Goal: Transaction & Acquisition: Purchase product/service

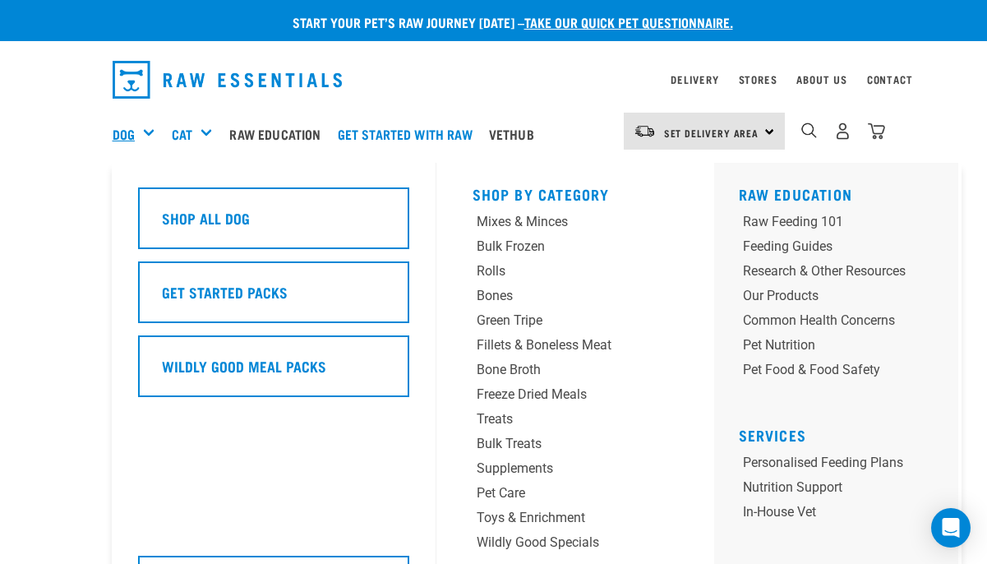
click at [131, 128] on link "Dog" at bounding box center [124, 134] width 22 height 20
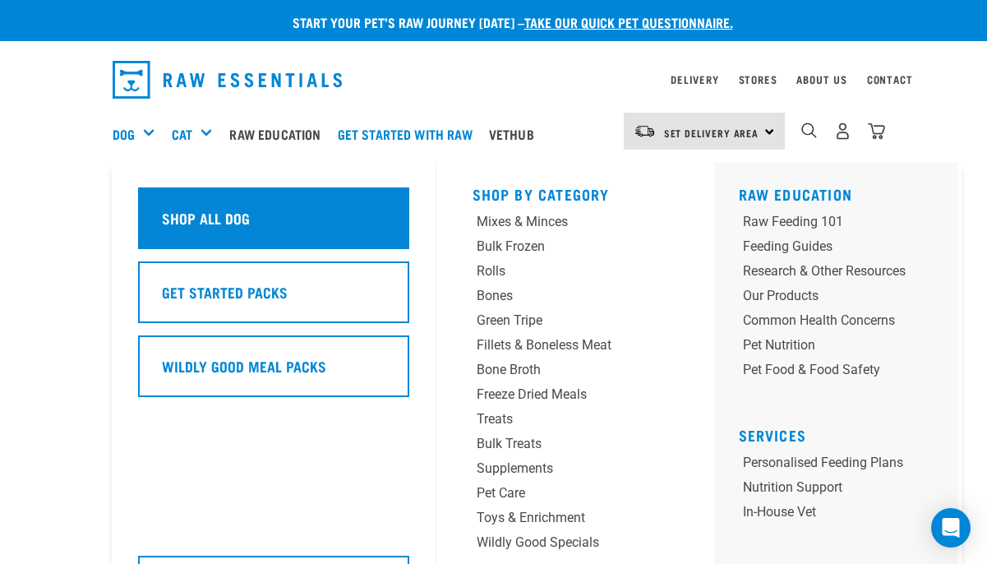
click at [196, 210] on h5 "Shop All Dog" at bounding box center [206, 217] width 88 height 21
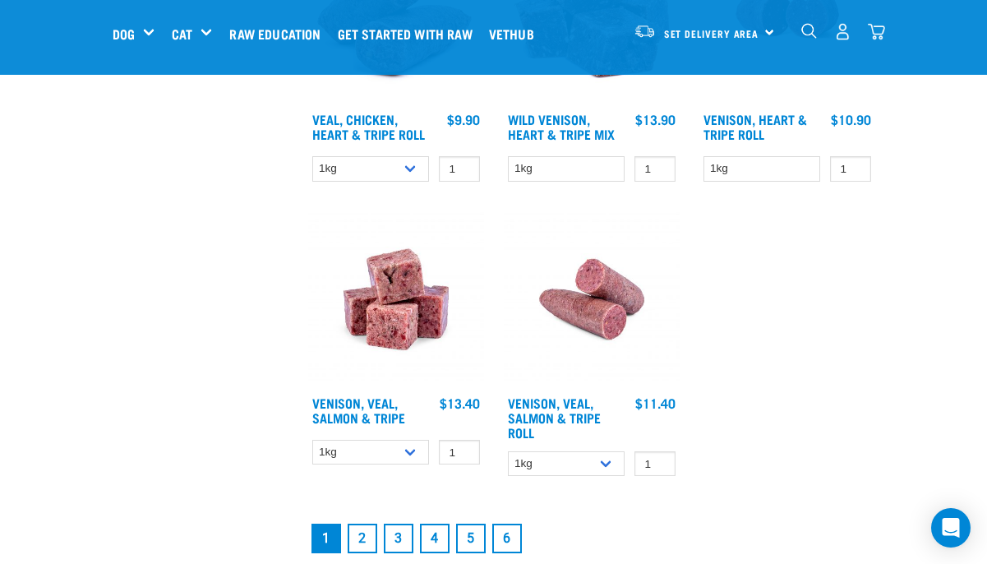
scroll to position [3037, 0]
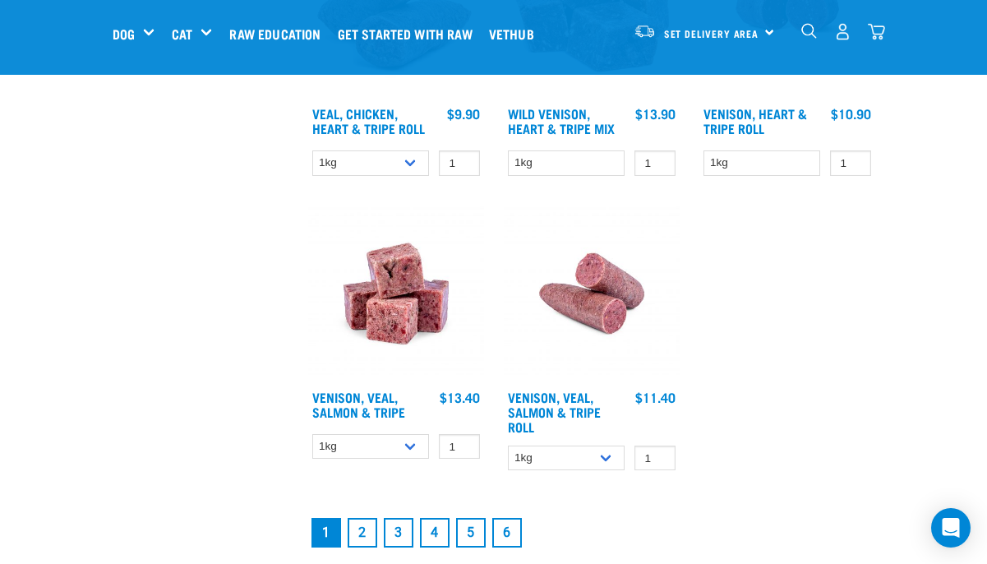
click at [360, 532] on link "2" at bounding box center [363, 533] width 30 height 30
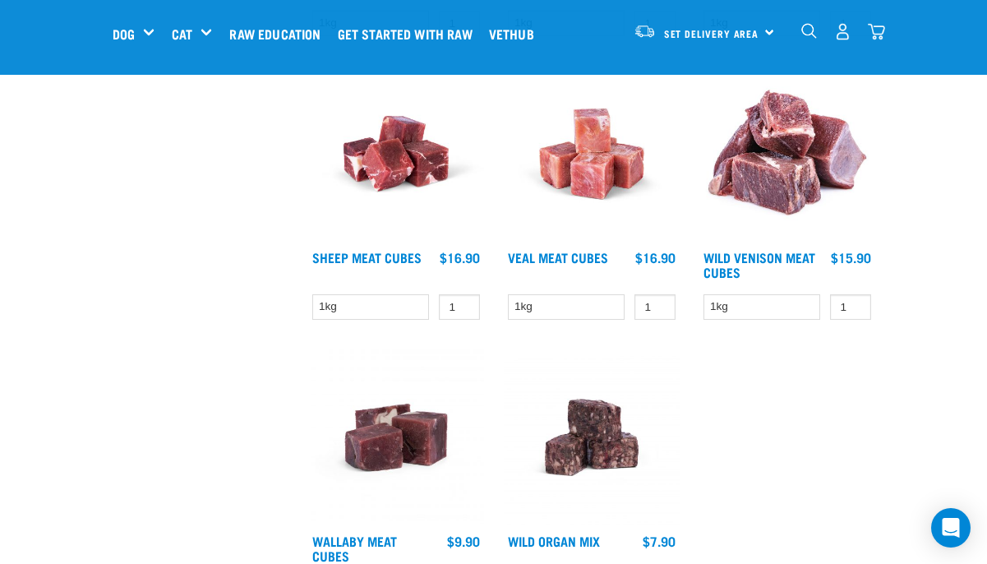
scroll to position [2586, 0]
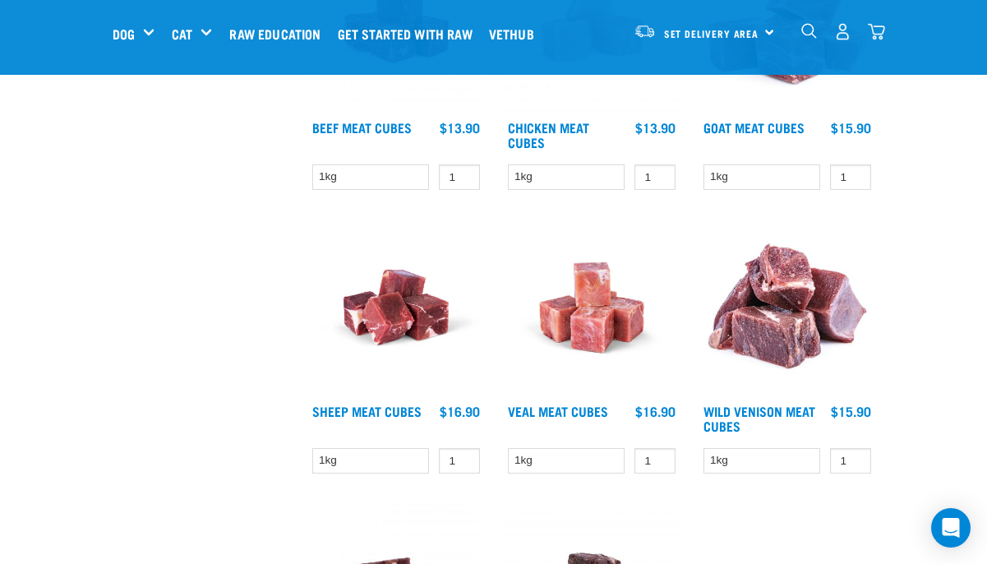
click at [811, 23] on img "dropdown navigation" at bounding box center [809, 31] width 16 height 16
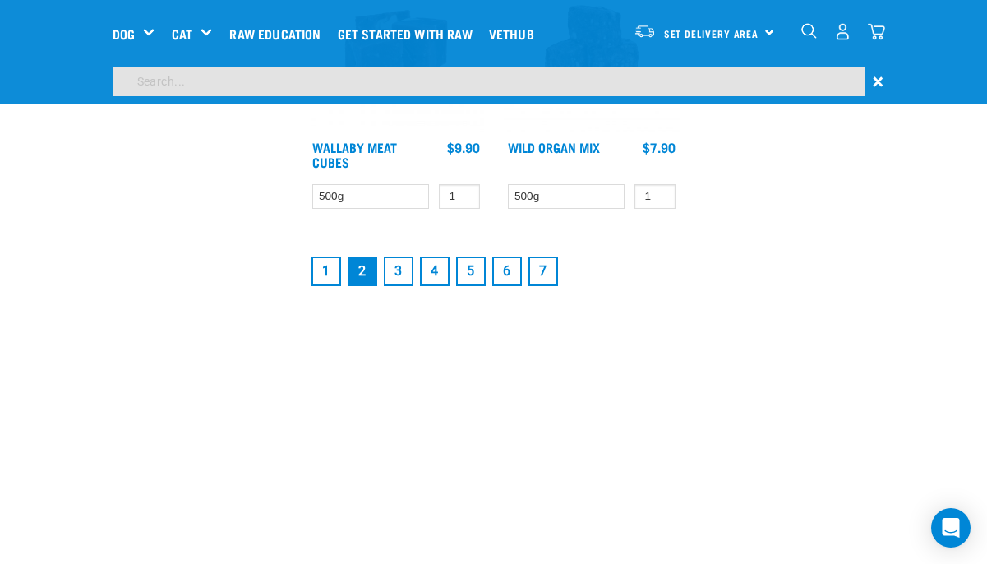
scroll to position [3651, 0]
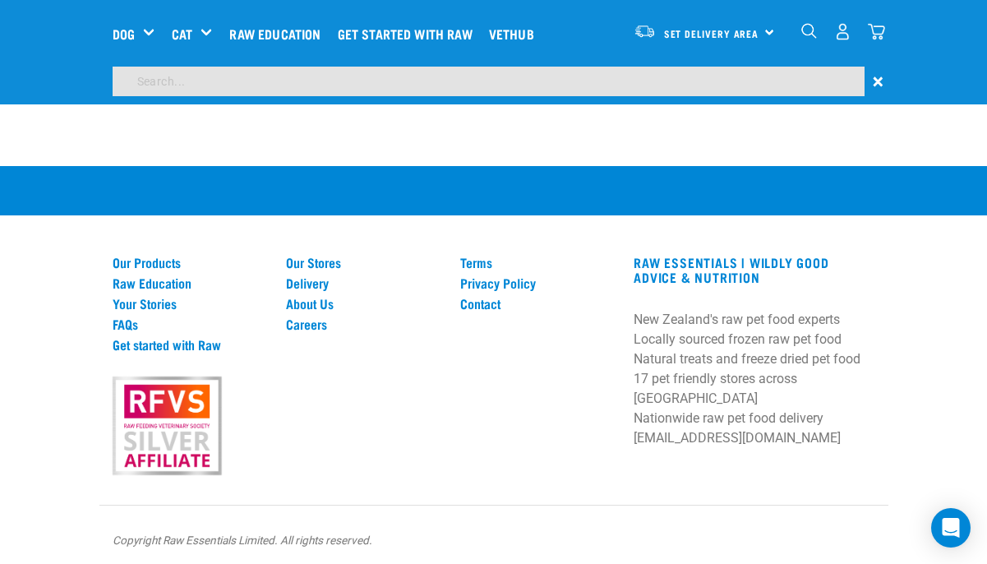
click at [404, 84] on input "search" at bounding box center [489, 82] width 752 height 30
type input "venison mix dog"
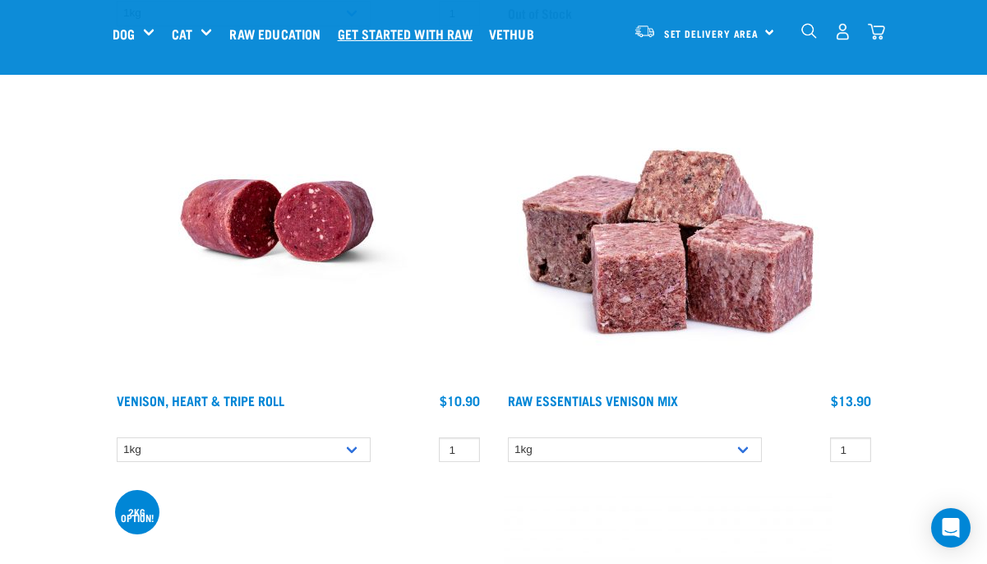
scroll to position [1506, 0]
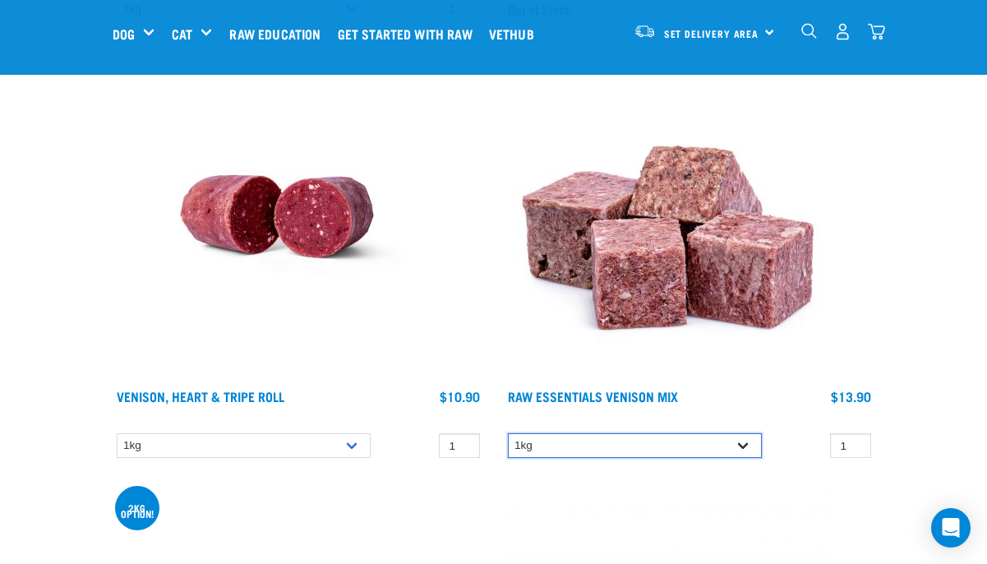
click at [742, 441] on select "1kg 3kg" at bounding box center [635, 445] width 254 height 25
select select "712"
click at [508, 433] on select "1kg 3kg" at bounding box center [635, 445] width 254 height 25
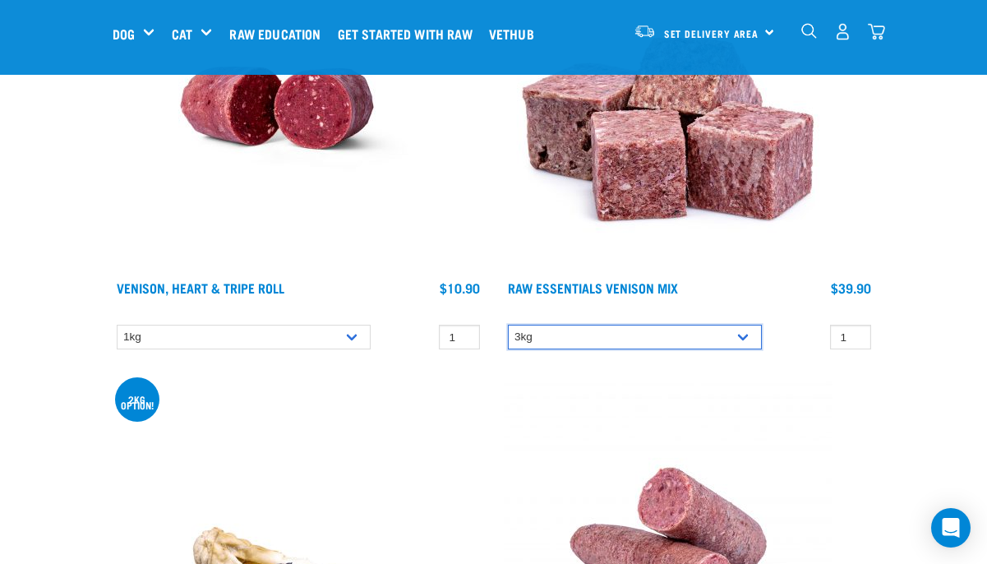
scroll to position [1612, 0]
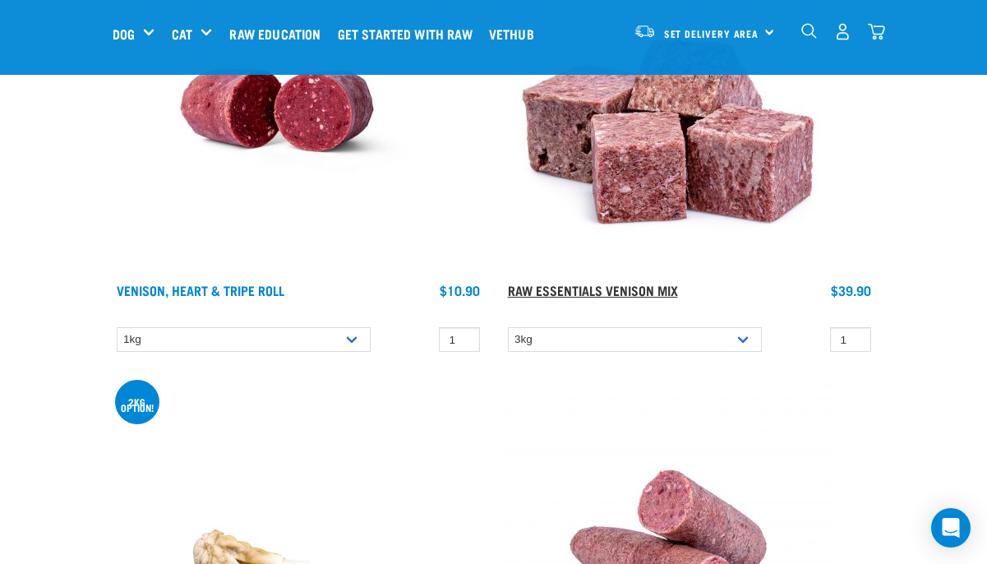
click at [610, 289] on link "Raw Essentials Venison Mix" at bounding box center [593, 289] width 170 height 7
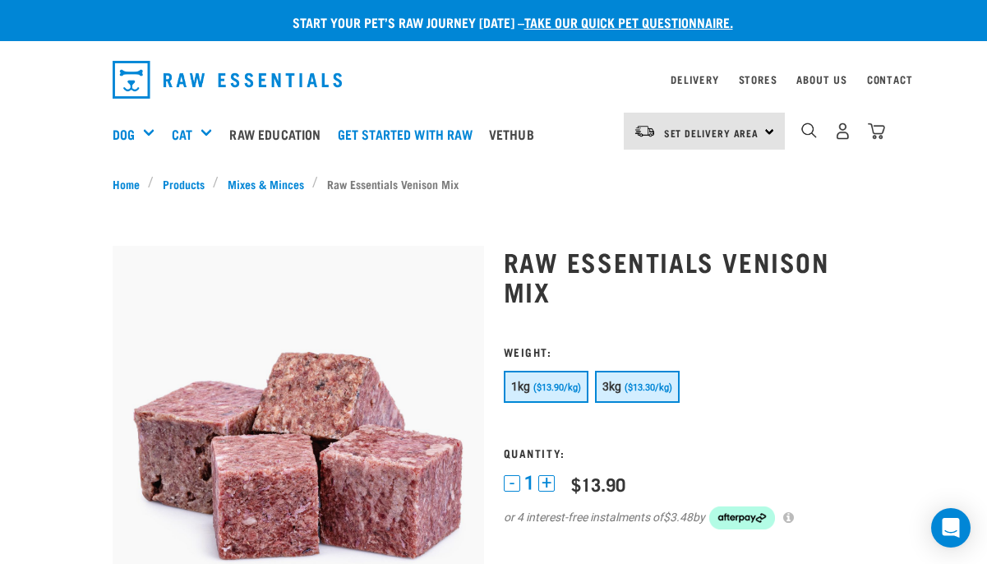
click at [627, 383] on span "($13.30/kg)" at bounding box center [648, 387] width 48 height 11
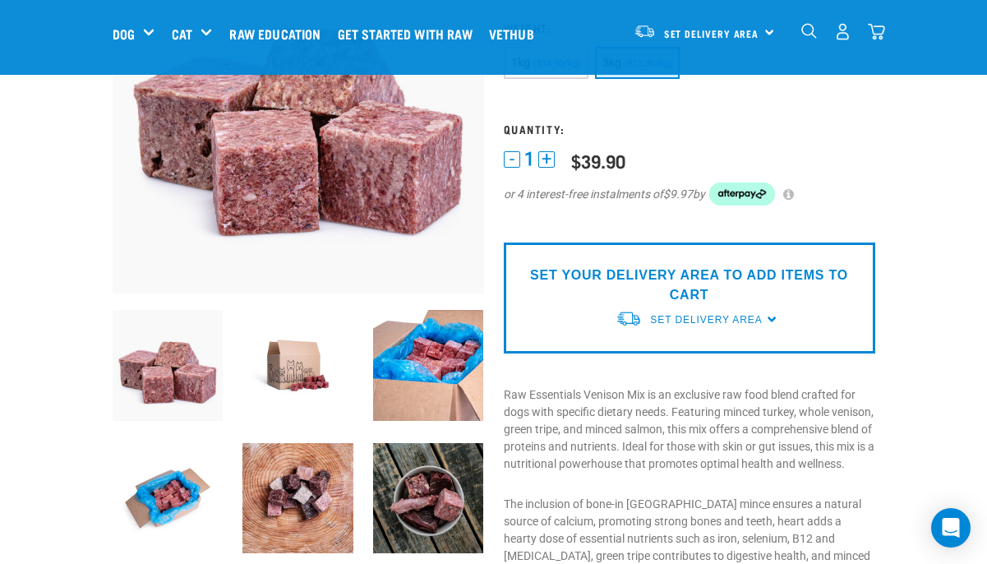
scroll to position [201, 0]
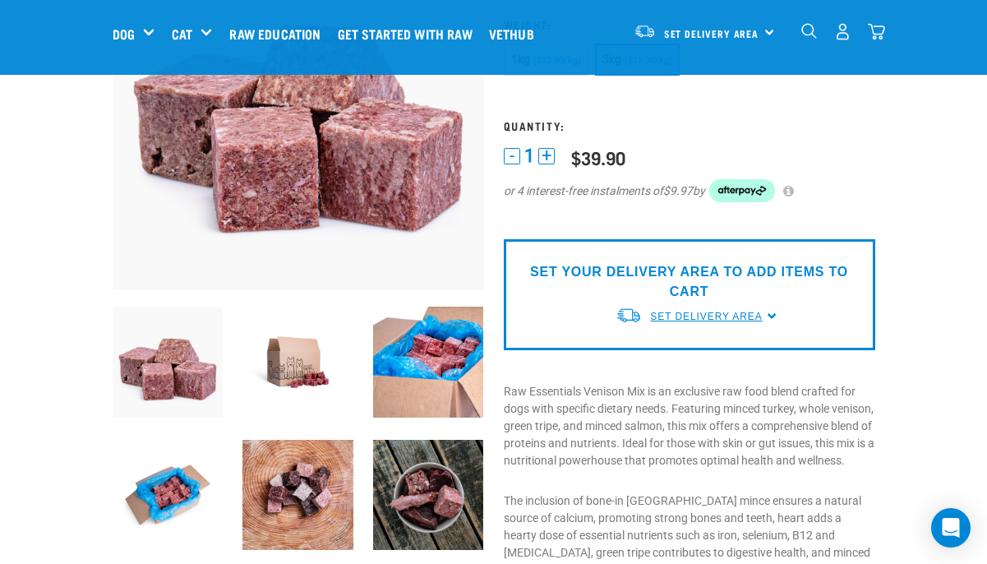
click at [672, 316] on span "Set Delivery Area" at bounding box center [706, 317] width 112 height 12
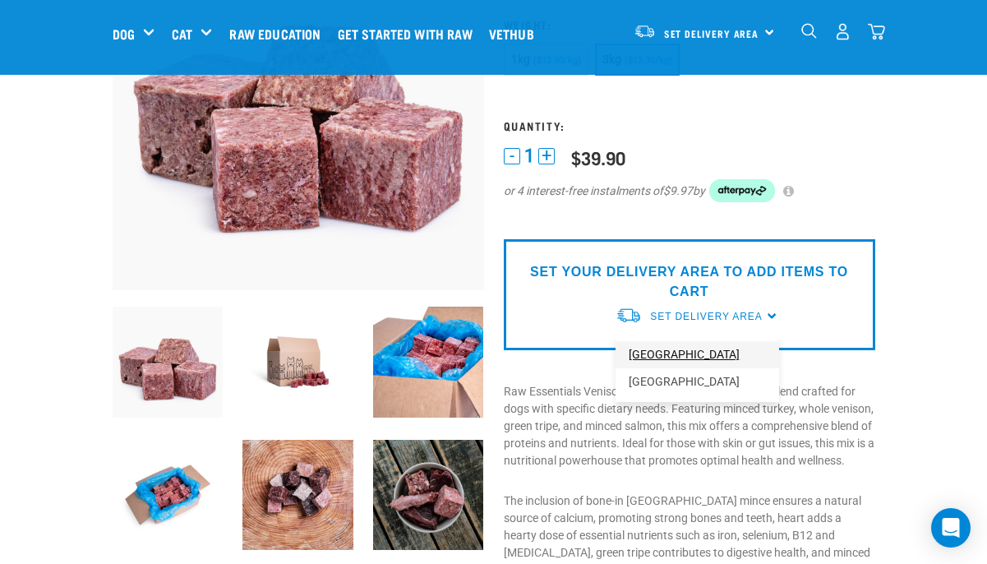
click at [665, 350] on link "[GEOGRAPHIC_DATA]" at bounding box center [697, 354] width 164 height 27
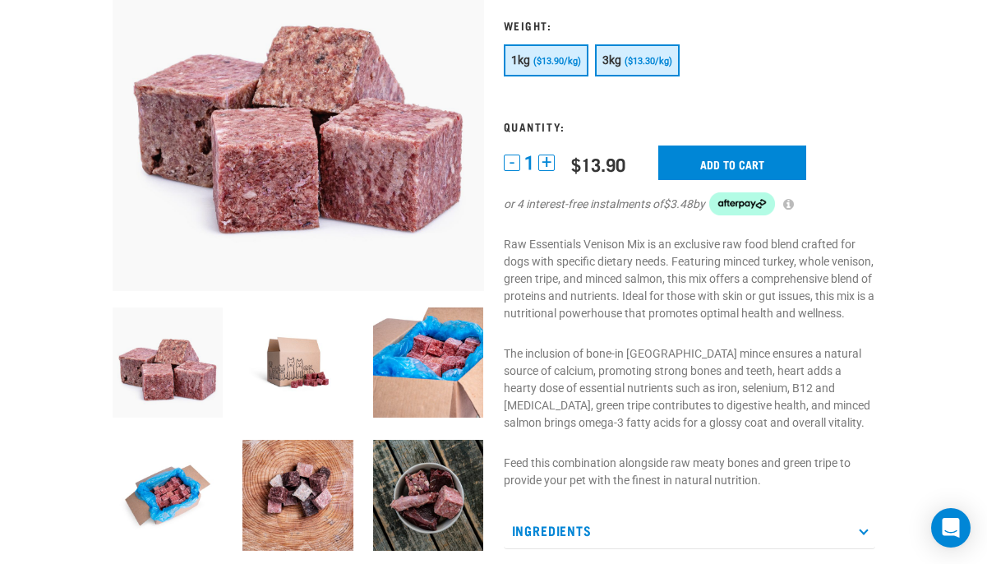
click at [624, 62] on button "3kg ($13.30/kg)" at bounding box center [637, 60] width 85 height 32
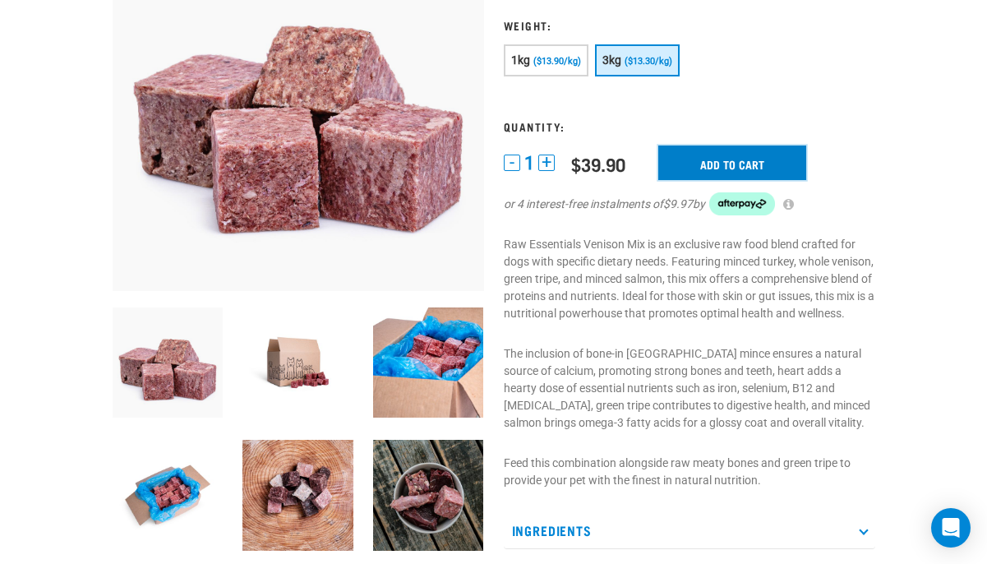
click at [723, 160] on input "Add to cart" at bounding box center [732, 162] width 148 height 35
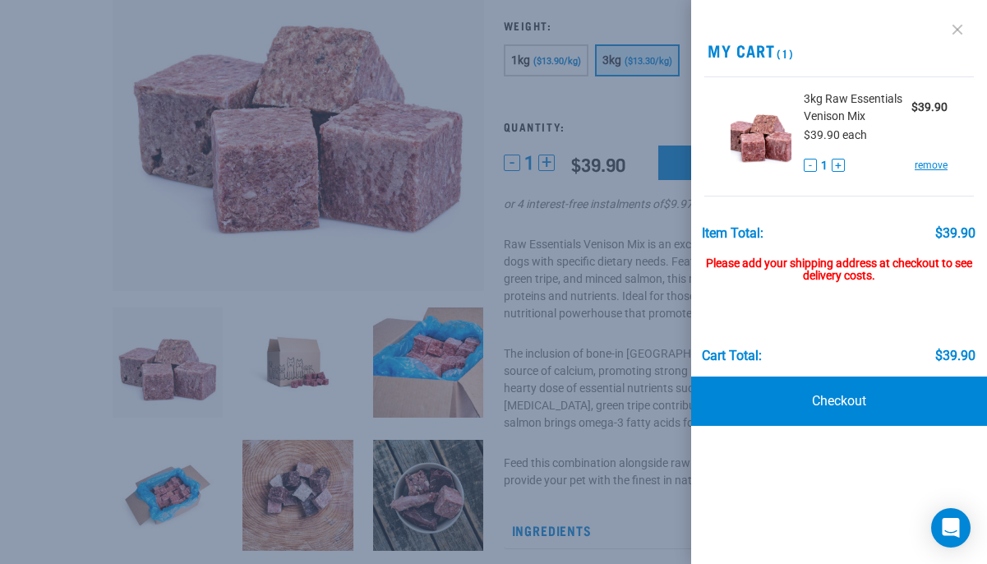
click at [953, 30] on link at bounding box center [957, 29] width 26 height 26
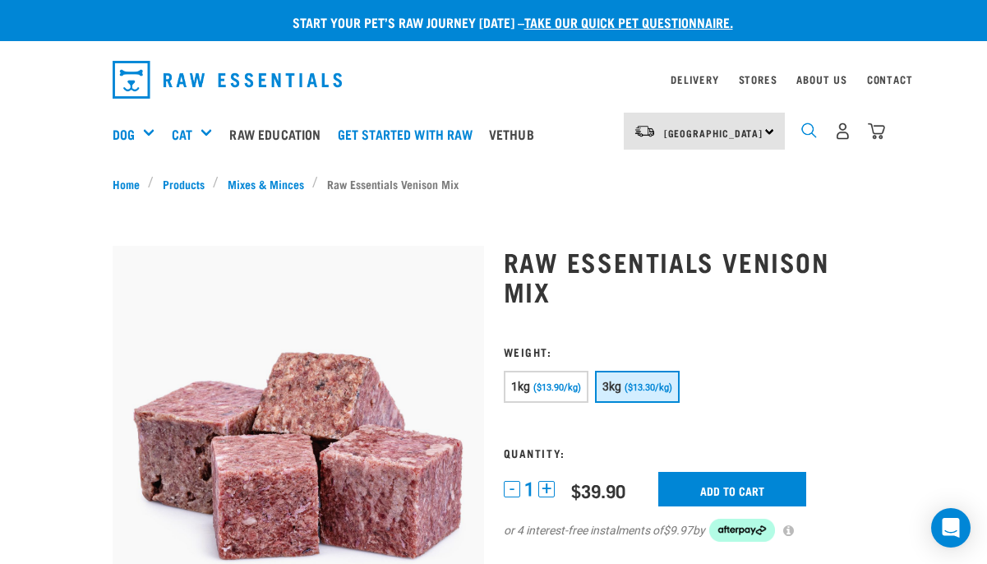
click at [808, 132] on img "dropdown navigation" at bounding box center [809, 130] width 16 height 16
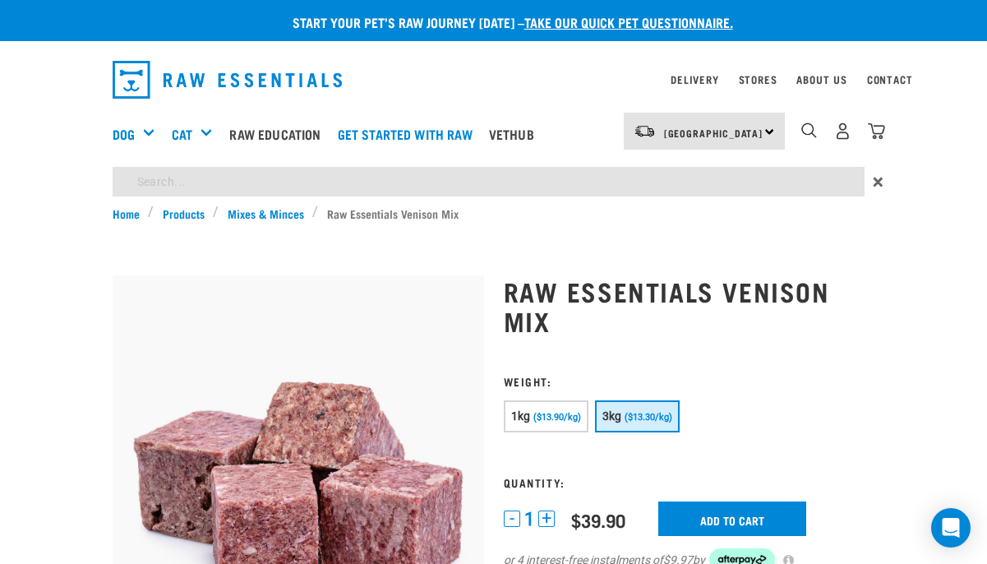
click at [684, 179] on input "search" at bounding box center [489, 182] width 752 height 30
type input "chicken venison fish mix dog"
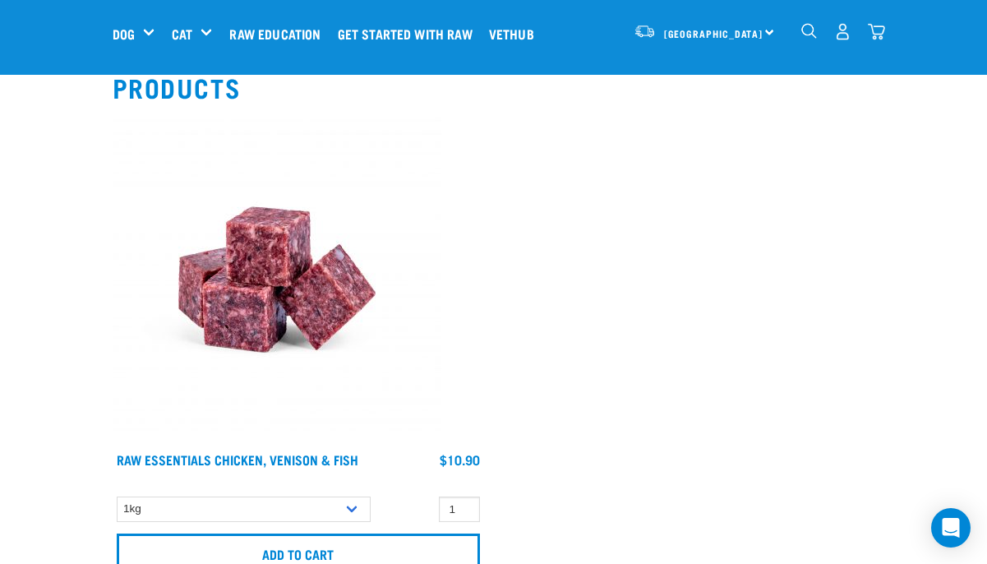
scroll to position [148, 0]
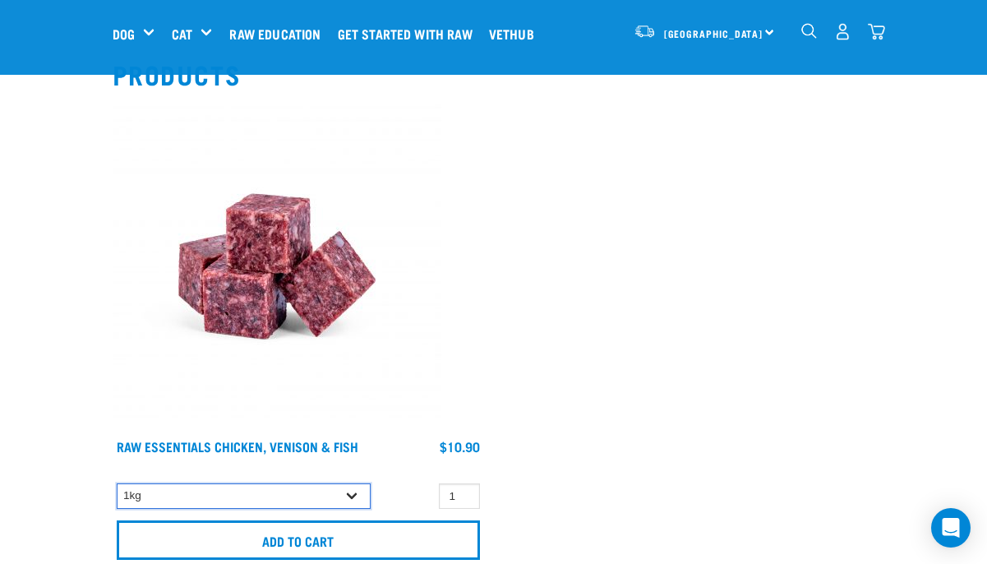
click at [352, 493] on select "1kg 3kg" at bounding box center [244, 495] width 254 height 25
select select "28665"
click at [117, 483] on select "1kg 3kg" at bounding box center [244, 495] width 254 height 25
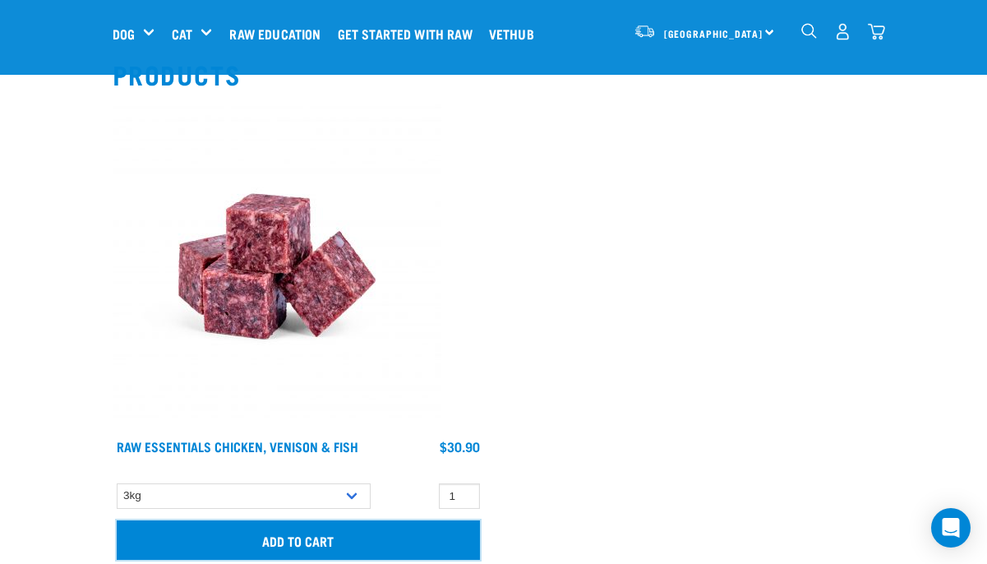
click at [319, 544] on input "Add to cart" at bounding box center [298, 539] width 363 height 39
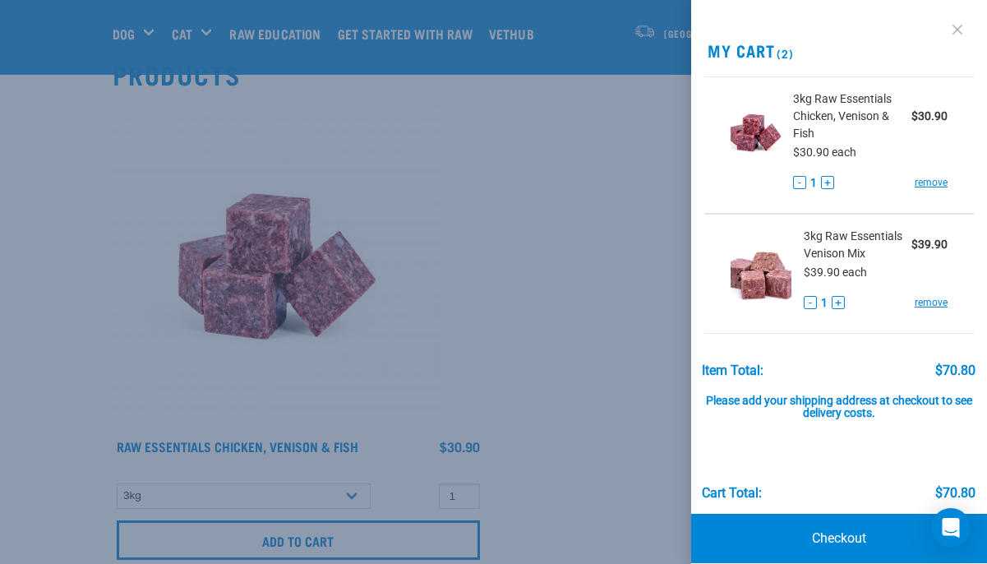
click at [952, 27] on link at bounding box center [957, 29] width 26 height 26
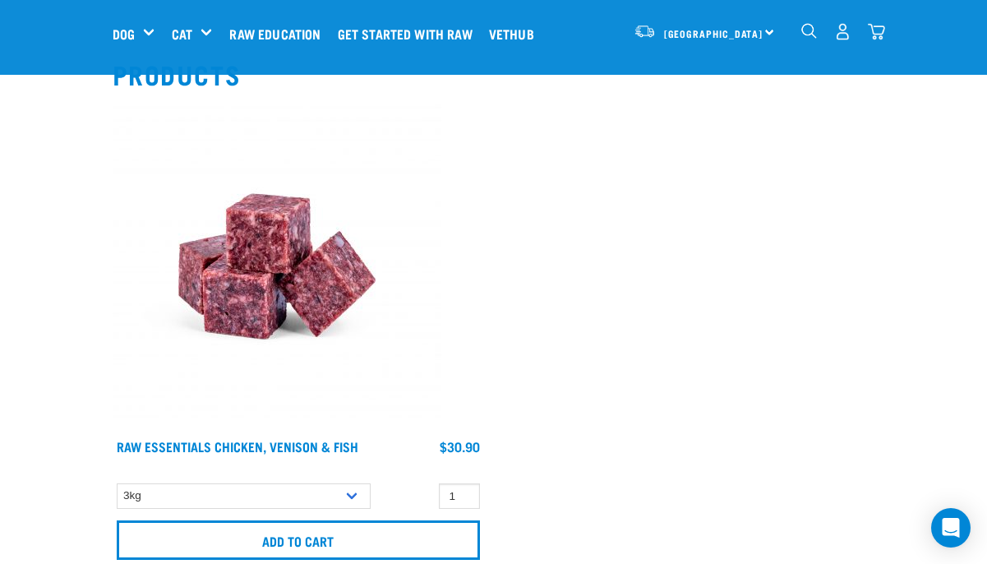
click at [809, 29] on img "dropdown navigation" at bounding box center [809, 31] width 16 height 16
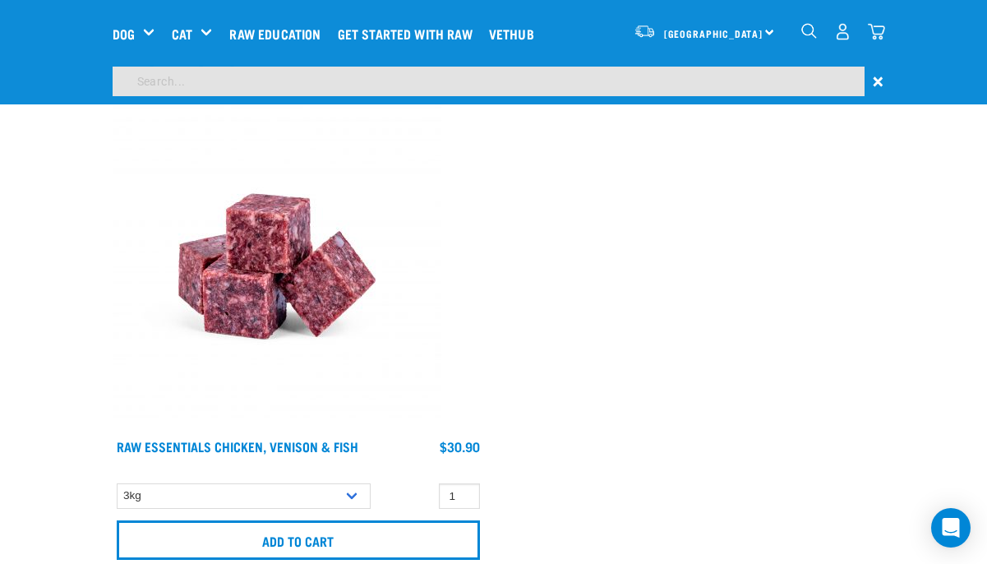
click at [676, 85] on input "search" at bounding box center [489, 82] width 752 height 30
type input "wallaby mix dog"
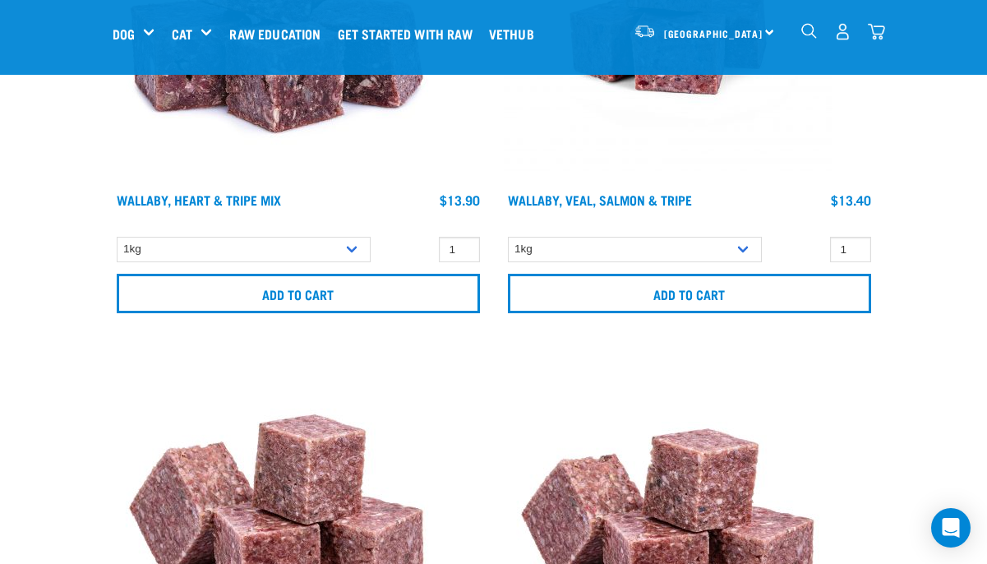
scroll to position [391, 0]
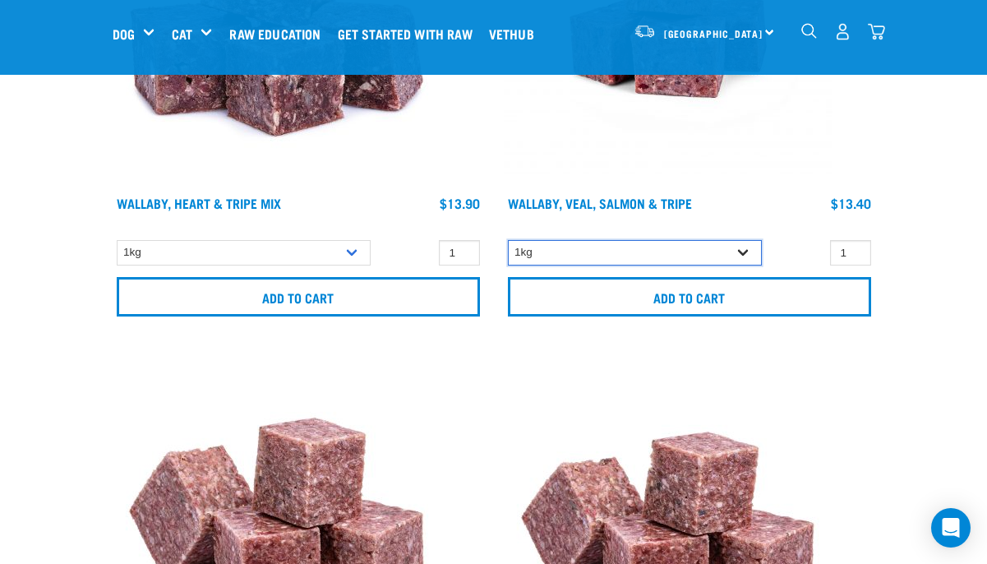
click at [744, 251] on select "1kg 3kg Bulk (18kg)" at bounding box center [635, 252] width 254 height 25
select select "45457"
click at [508, 240] on select "1kg 3kg Bulk (18kg)" at bounding box center [635, 252] width 254 height 25
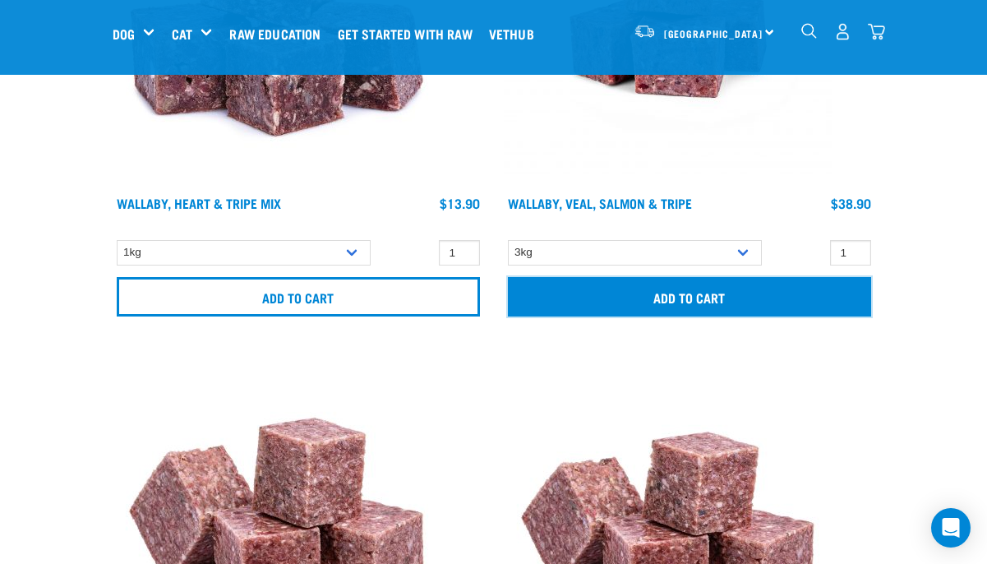
click at [724, 296] on input "Add to cart" at bounding box center [689, 296] width 363 height 39
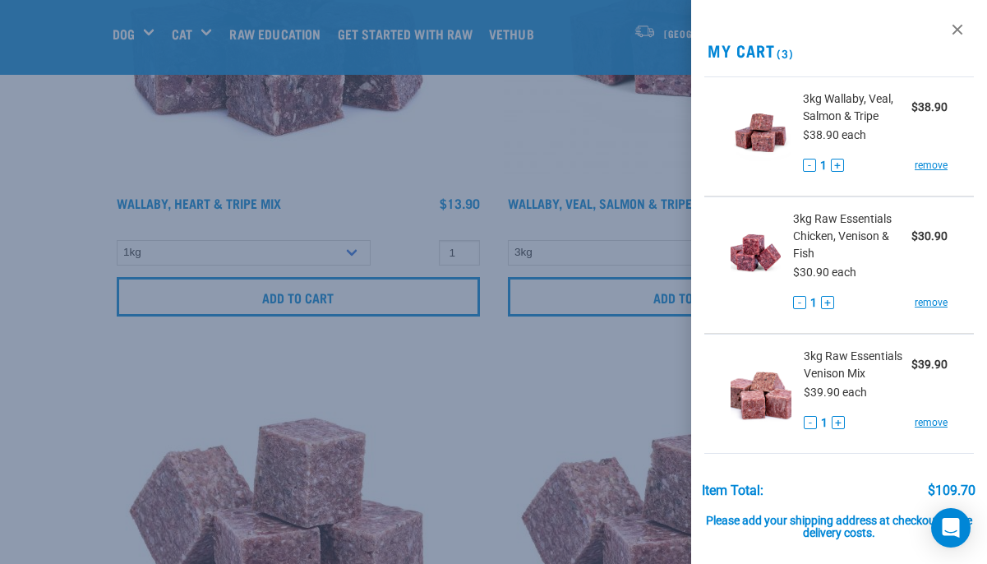
click at [541, 356] on div at bounding box center [493, 282] width 987 height 564
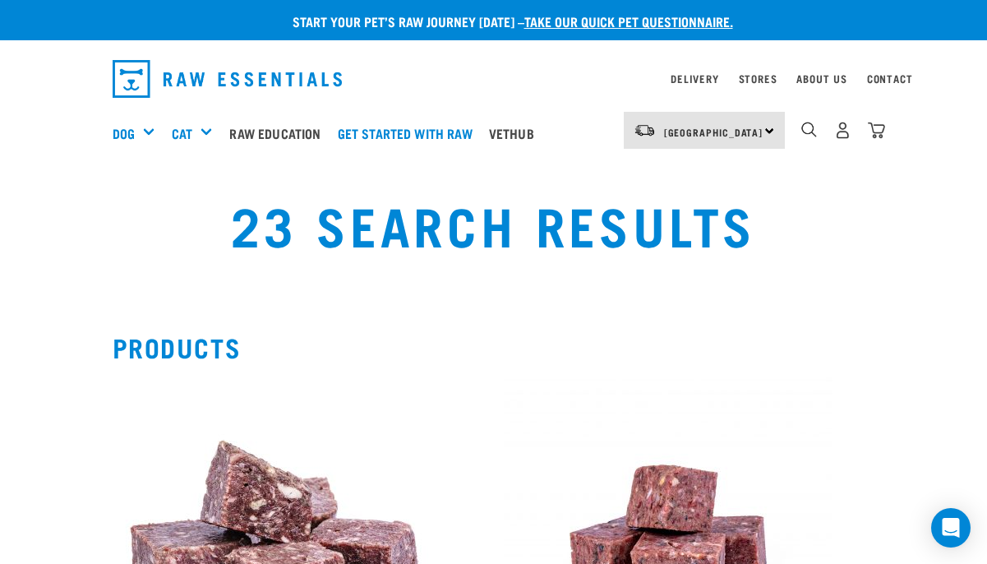
scroll to position [0, 0]
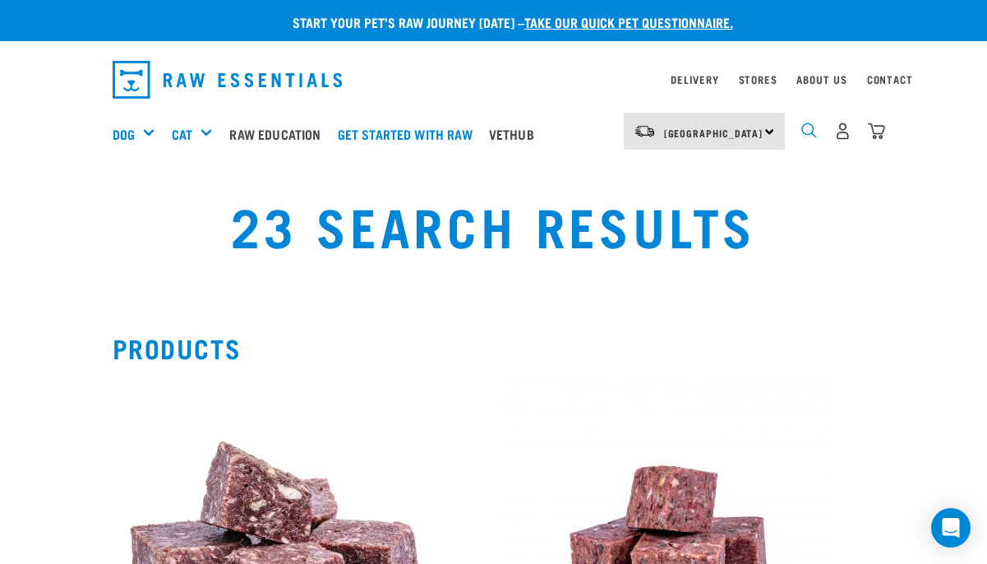
click at [806, 127] on img "dropdown navigation" at bounding box center [809, 130] width 16 height 16
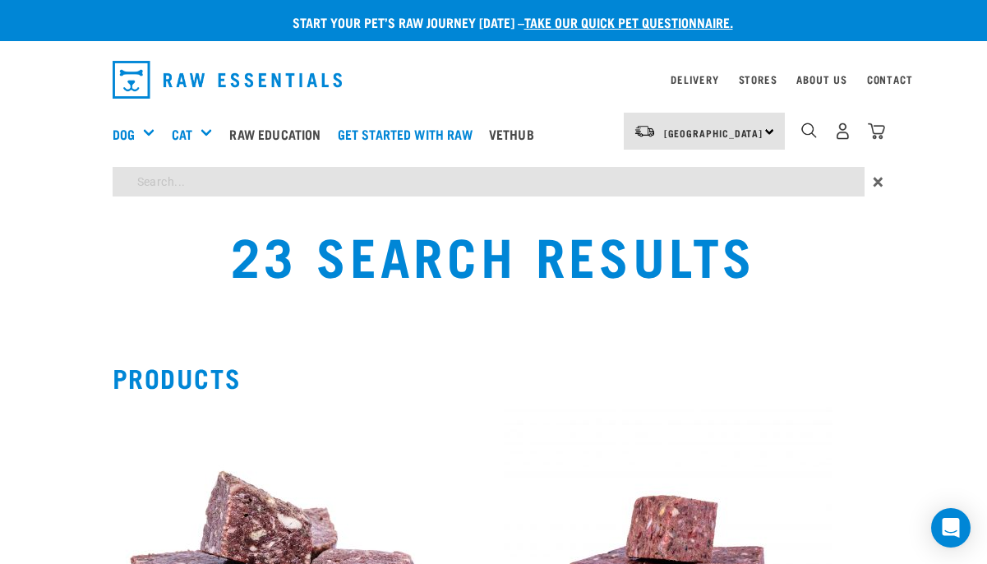
click at [580, 181] on input "search" at bounding box center [489, 182] width 752 height 30
type input "veal chicken tripe dog"
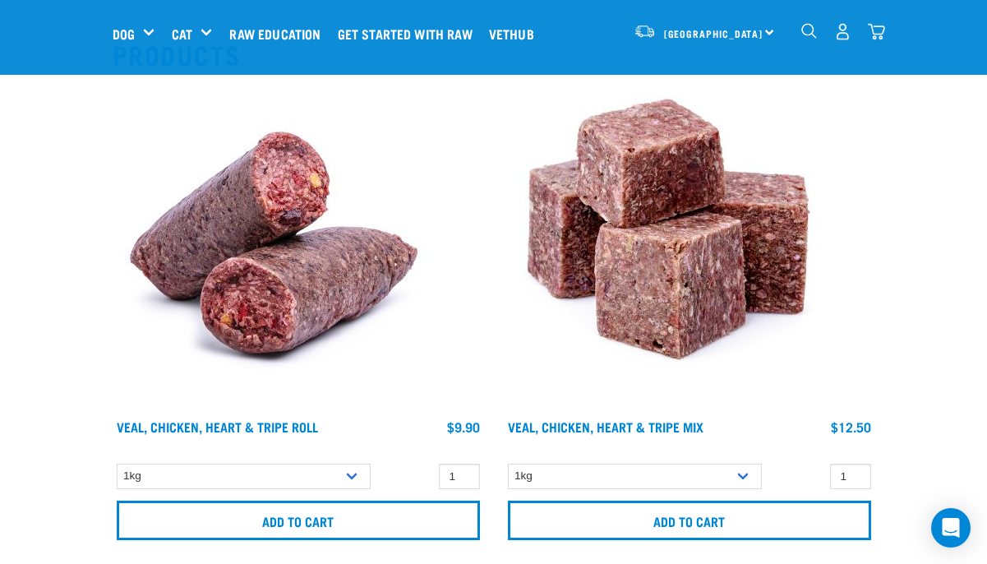
scroll to position [307, 0]
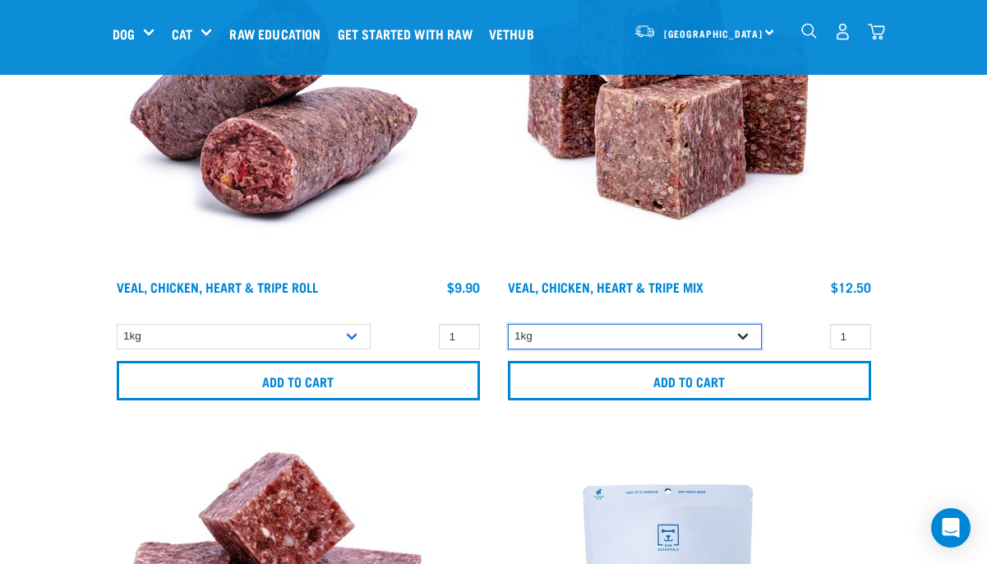
click at [744, 332] on select "1kg 3kg" at bounding box center [635, 336] width 254 height 25
select select "752"
click at [508, 324] on select "1kg 3kg" at bounding box center [635, 336] width 254 height 25
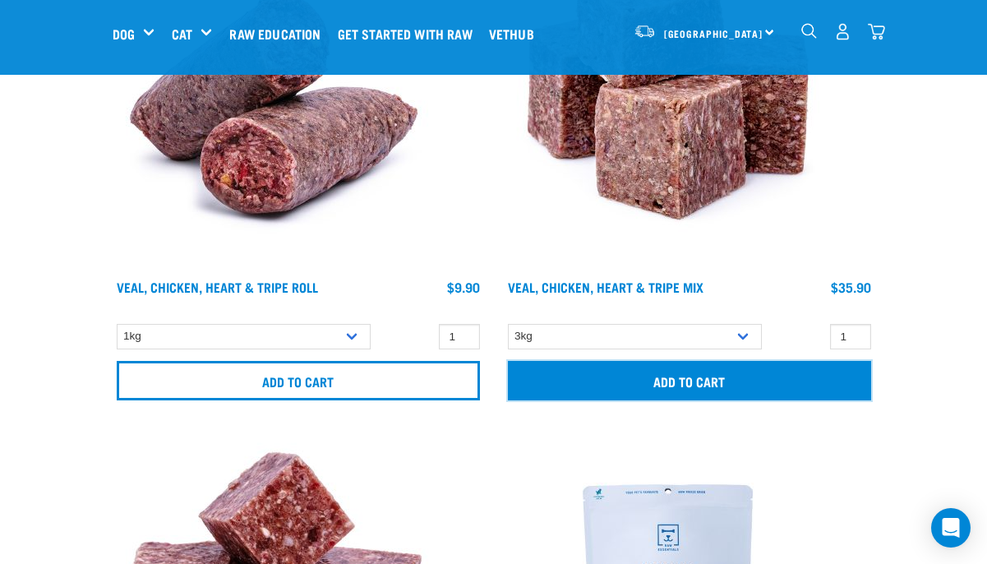
click at [738, 380] on input "Add to cart" at bounding box center [689, 380] width 363 height 39
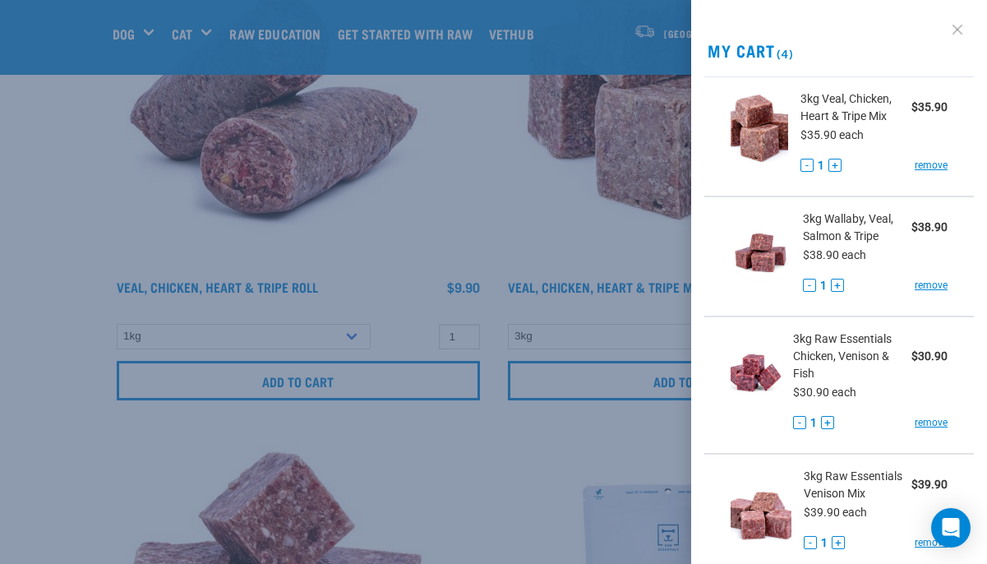
click at [959, 28] on link at bounding box center [957, 29] width 26 height 26
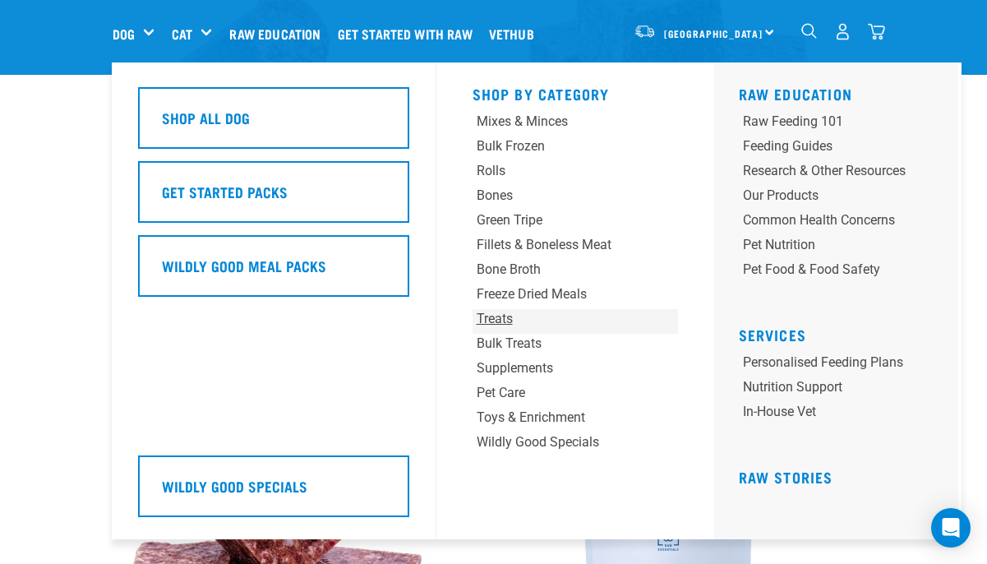
click at [503, 317] on div "Treats" at bounding box center [558, 319] width 162 height 20
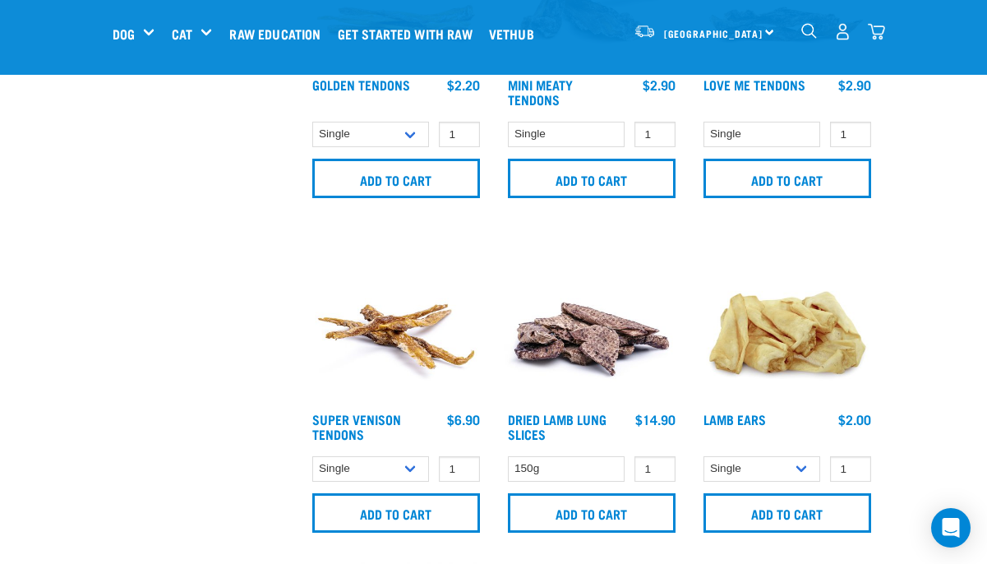
scroll to position [1228, 0]
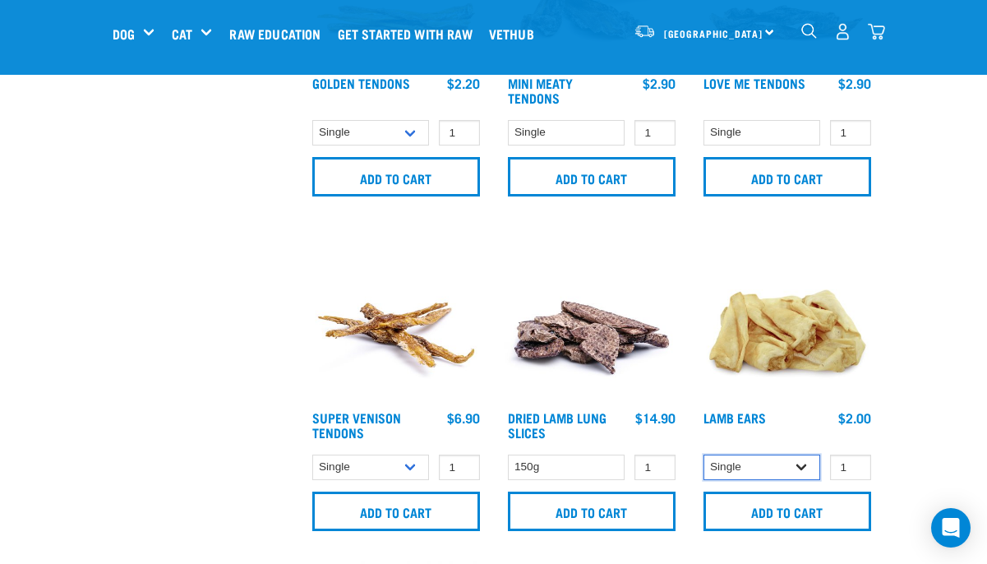
click at [805, 462] on select "Single 10 per pack 1kg" at bounding box center [761, 466] width 117 height 25
select select "800"
click at [703, 454] on select "Single 10 per pack 1kg" at bounding box center [761, 466] width 117 height 25
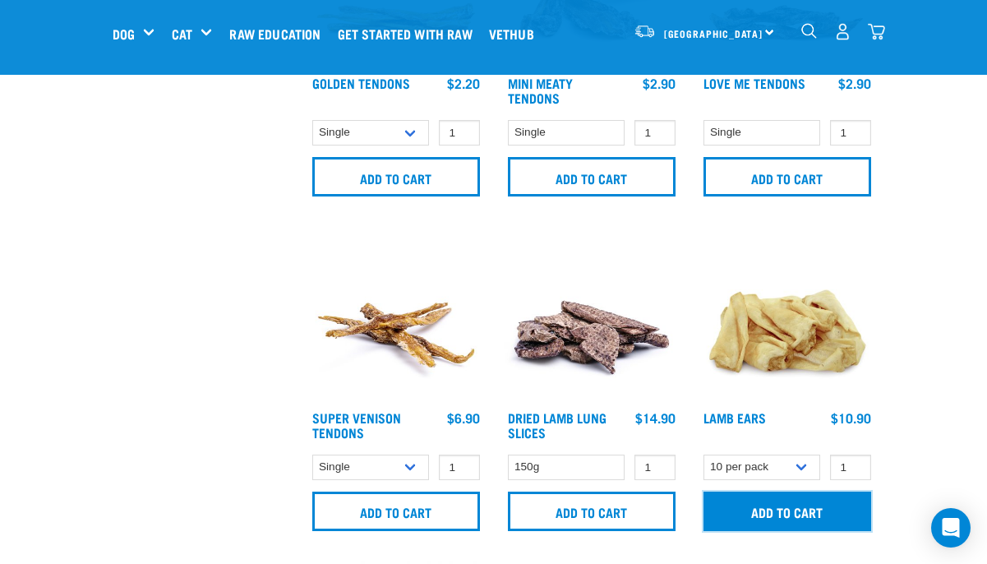
click at [791, 511] on input "Add to cart" at bounding box center [787, 510] width 168 height 39
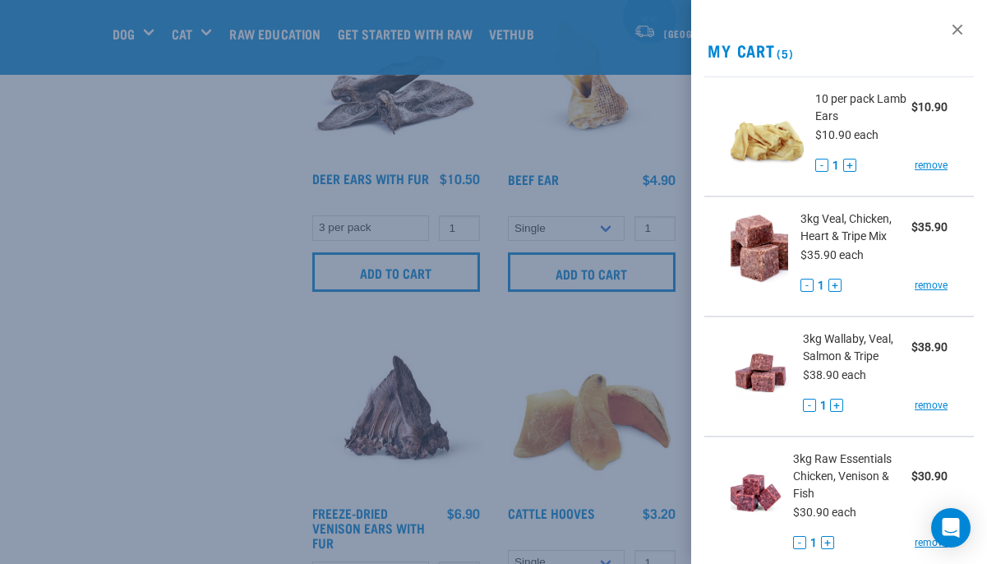
scroll to position [2138, 0]
click at [955, 33] on link at bounding box center [957, 29] width 26 height 26
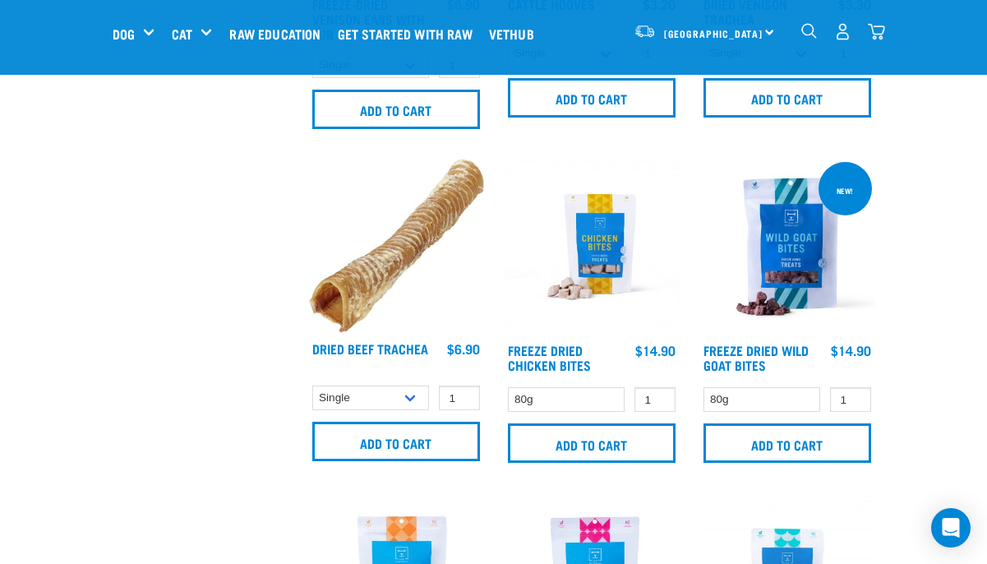
scroll to position [2651, 0]
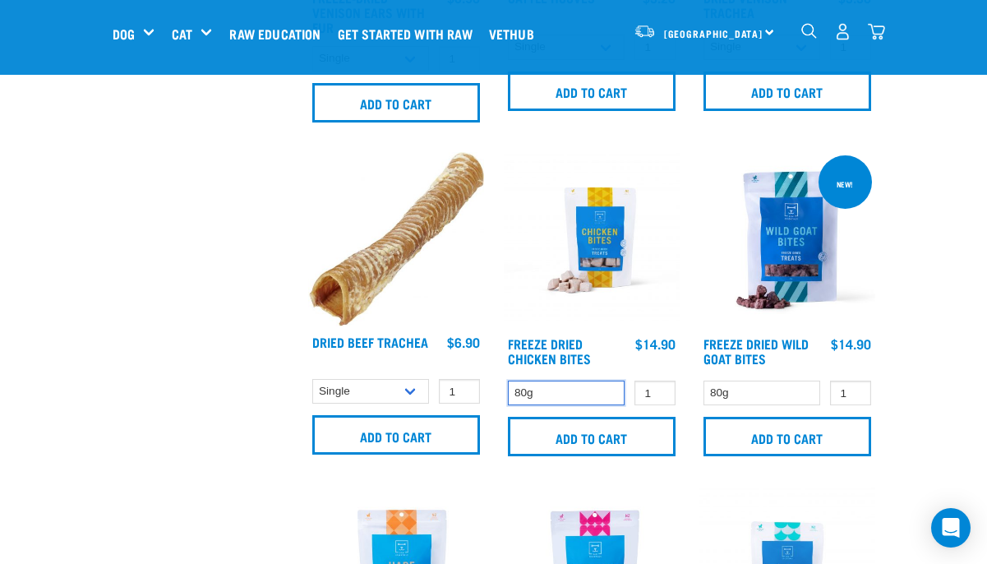
click at [606, 391] on select "80g" at bounding box center [566, 392] width 117 height 25
click at [508, 380] on select "80g" at bounding box center [566, 392] width 117 height 25
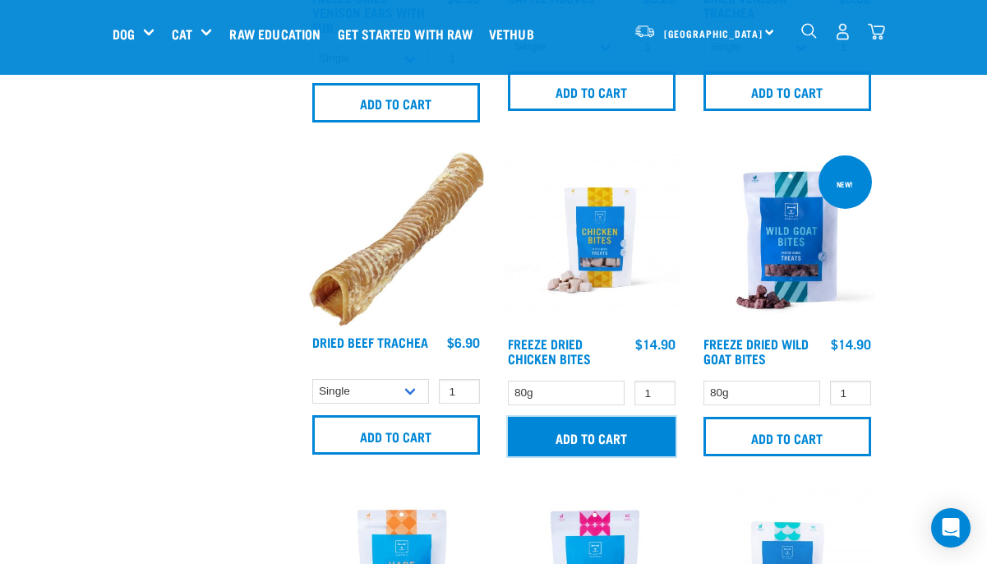
click at [601, 434] on input "Add to cart" at bounding box center [592, 436] width 168 height 39
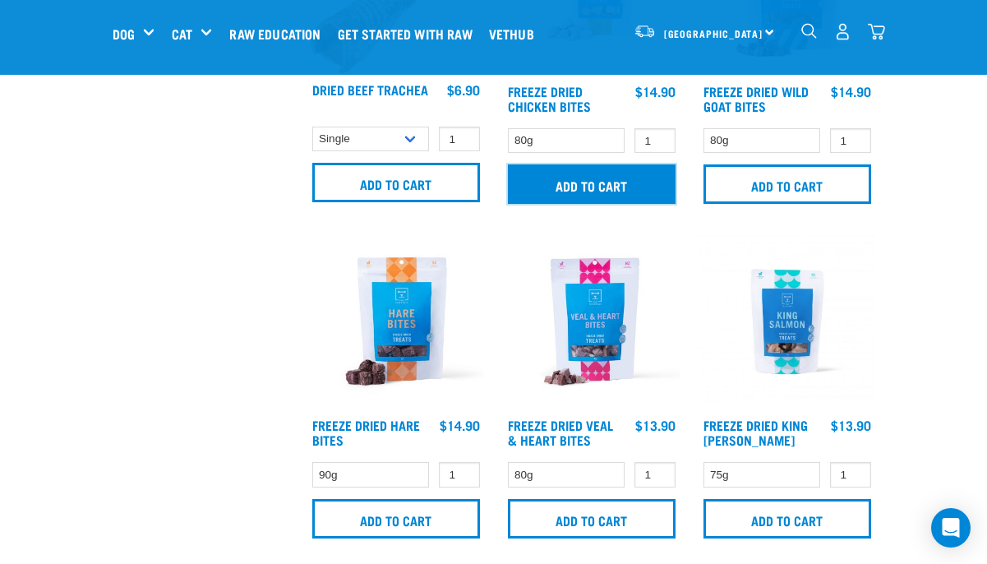
scroll to position [2909, 0]
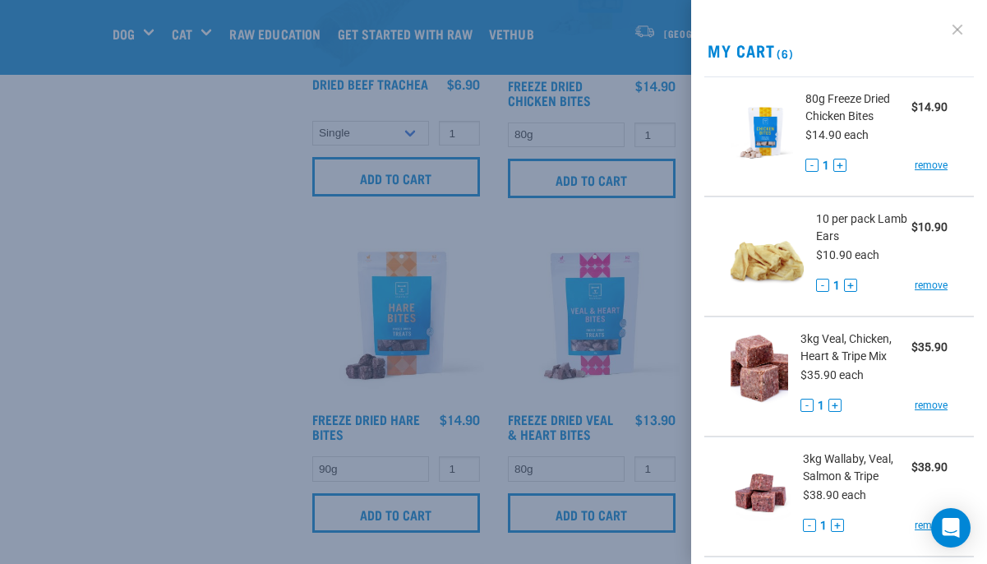
click at [956, 35] on link at bounding box center [957, 29] width 26 height 26
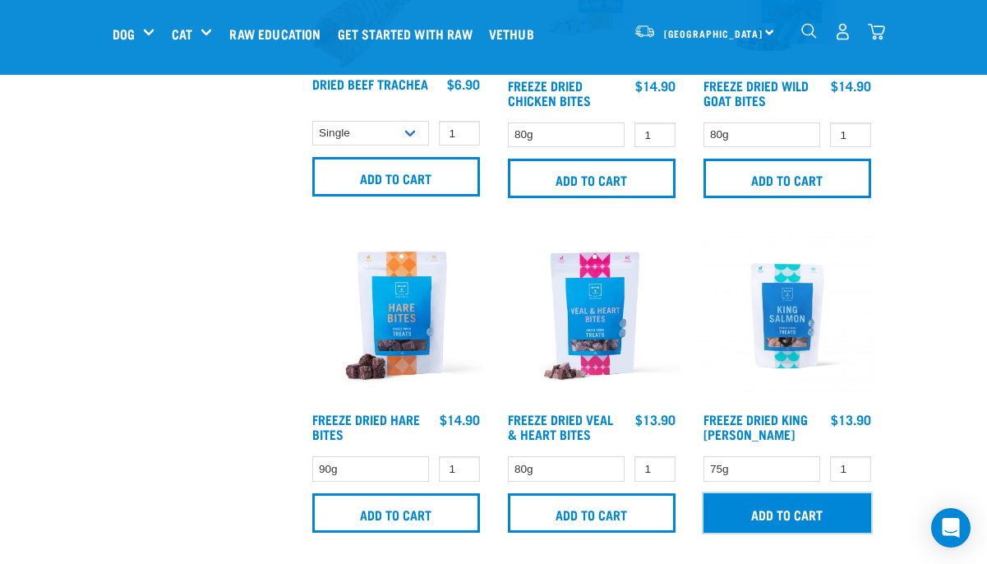
click at [762, 508] on input "Add to cart" at bounding box center [787, 512] width 168 height 39
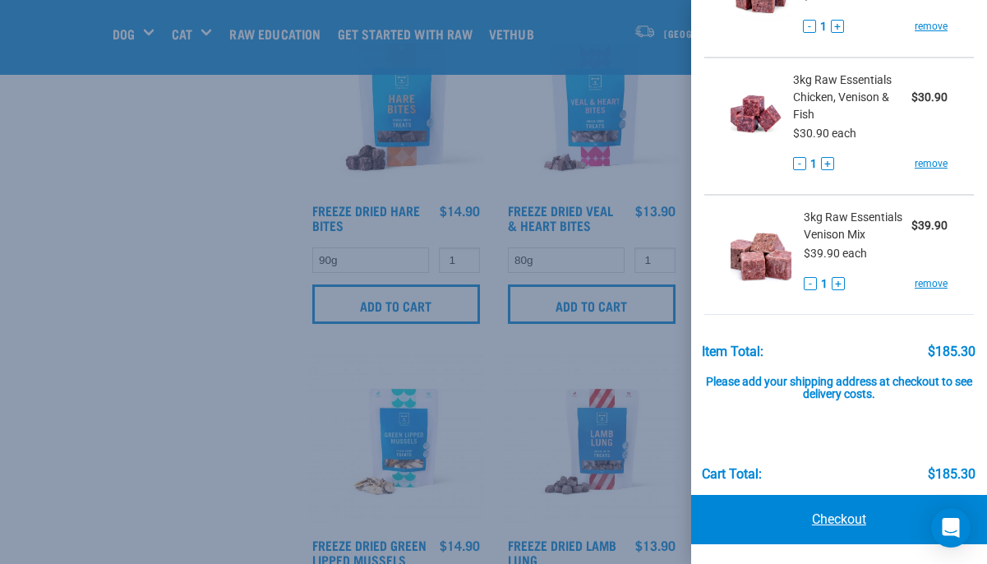
scroll to position [3129, 0]
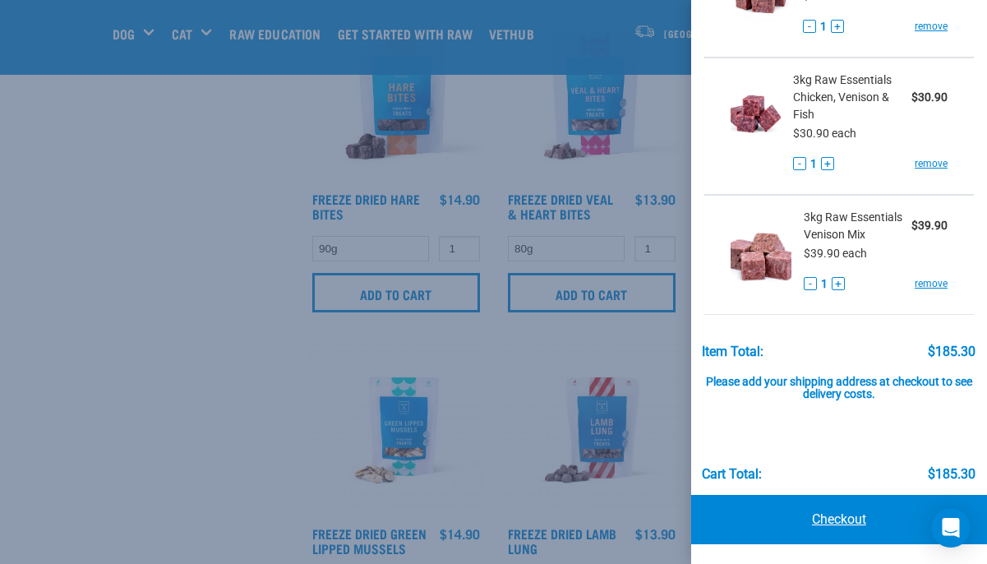
click at [832, 518] on link "Checkout" at bounding box center [839, 519] width 296 height 49
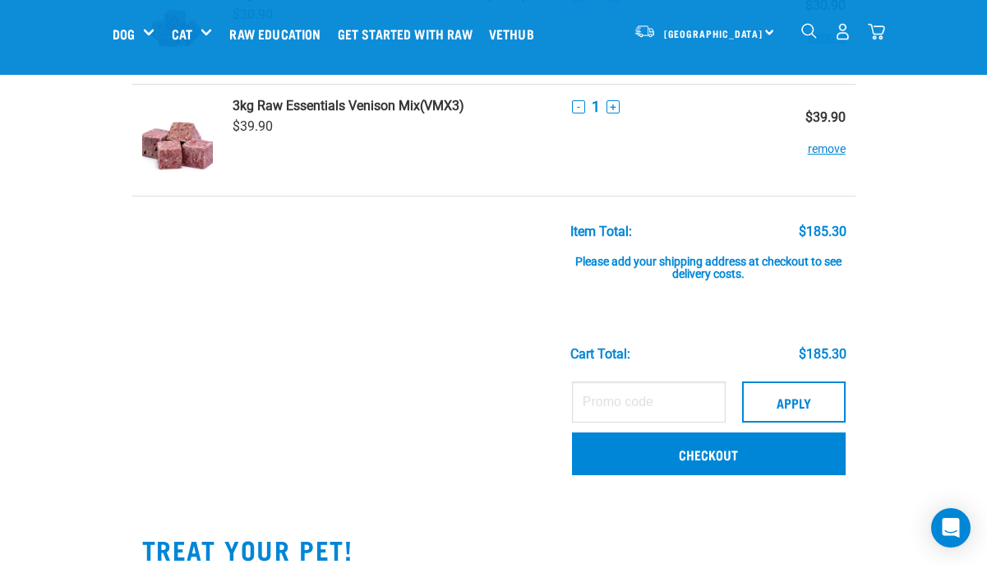
scroll to position [732, 0]
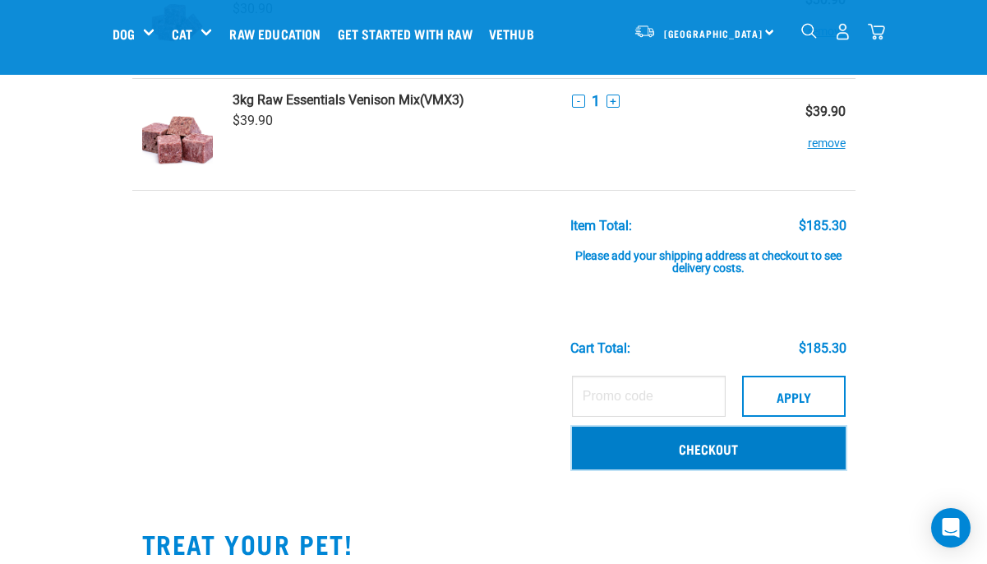
click at [776, 453] on link "Checkout" at bounding box center [709, 447] width 274 height 43
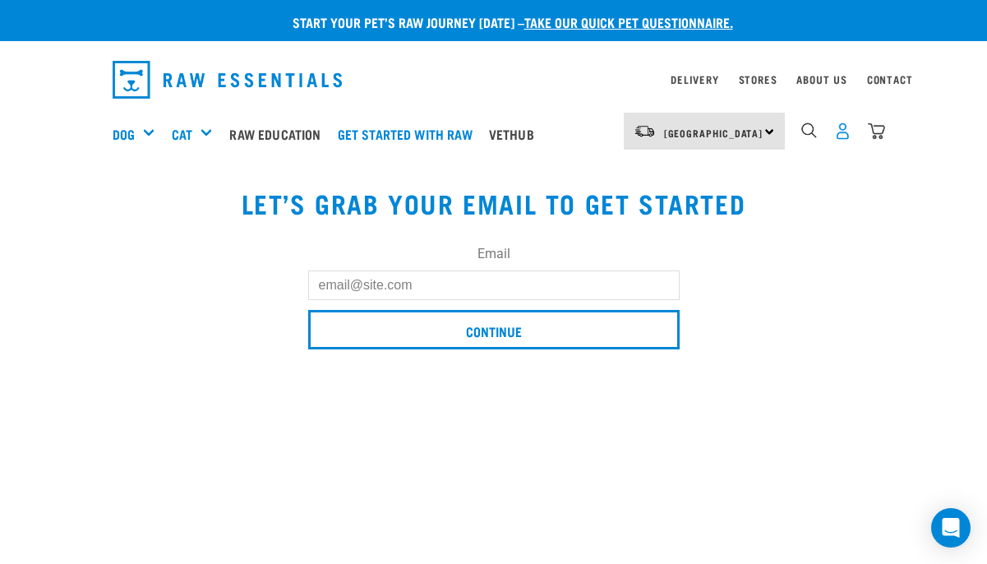
click at [843, 132] on img "dropdown navigation" at bounding box center [842, 130] width 17 height 17
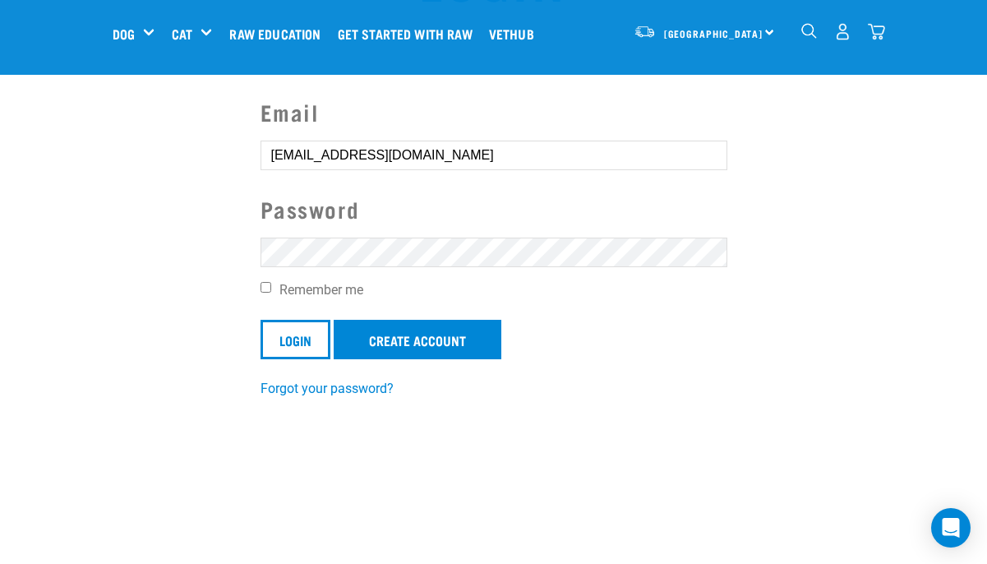
scroll to position [139, 0]
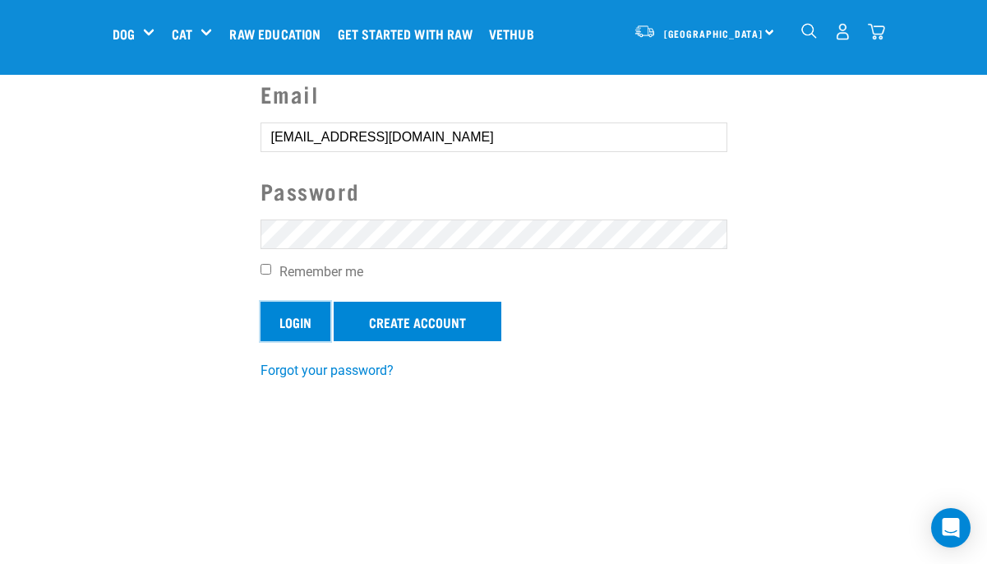
click at [285, 325] on input "Login" at bounding box center [295, 321] width 70 height 39
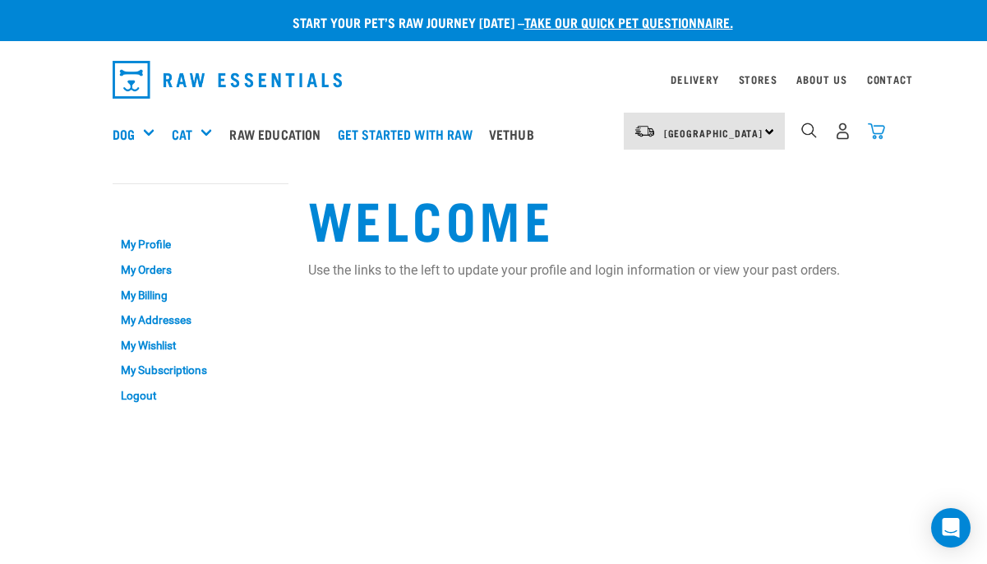
click at [872, 135] on img "dropdown navigation" at bounding box center [876, 130] width 17 height 17
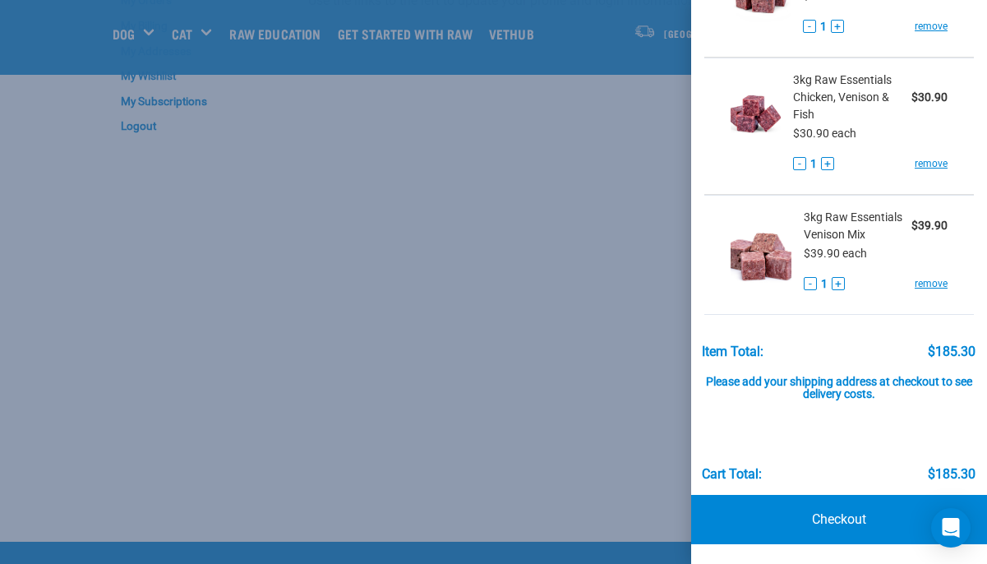
scroll to position [213, 0]
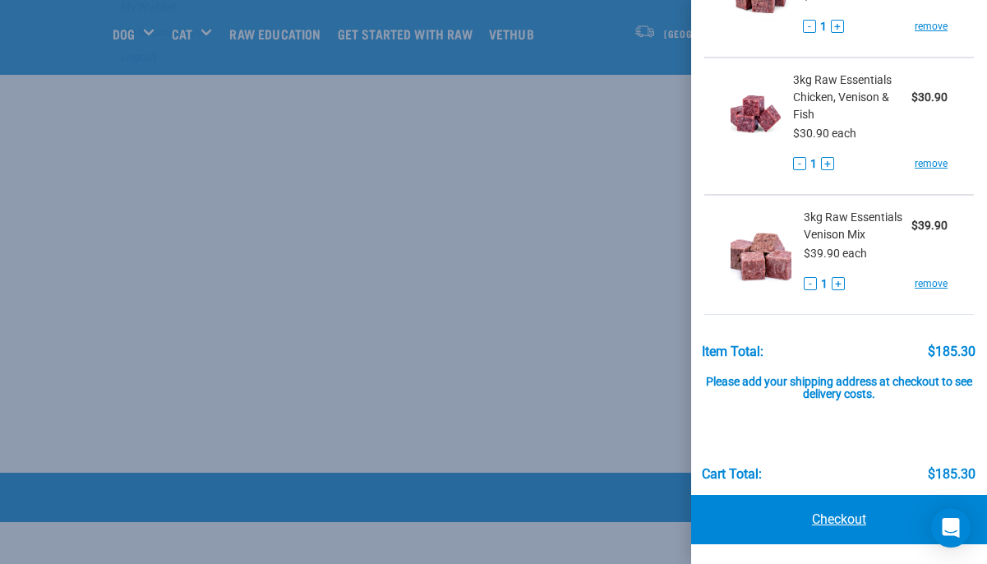
click at [824, 518] on link "Checkout" at bounding box center [839, 519] width 296 height 49
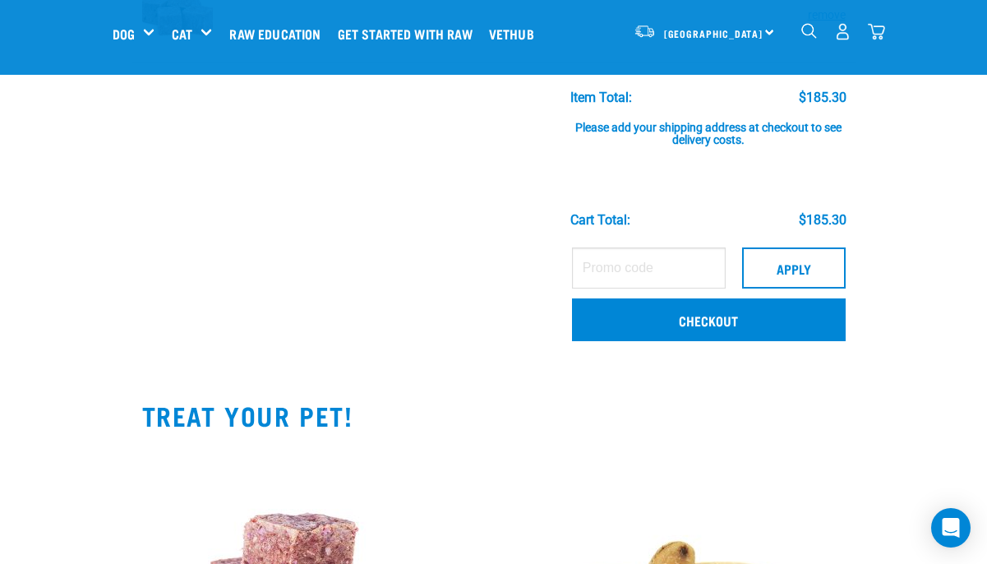
scroll to position [862, 0]
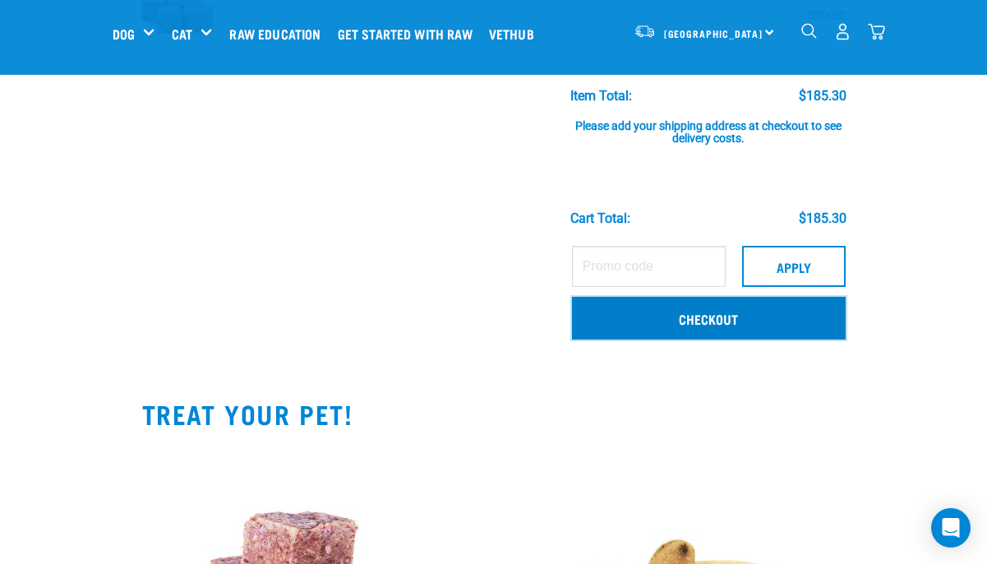
click at [764, 320] on link "Checkout" at bounding box center [709, 318] width 274 height 43
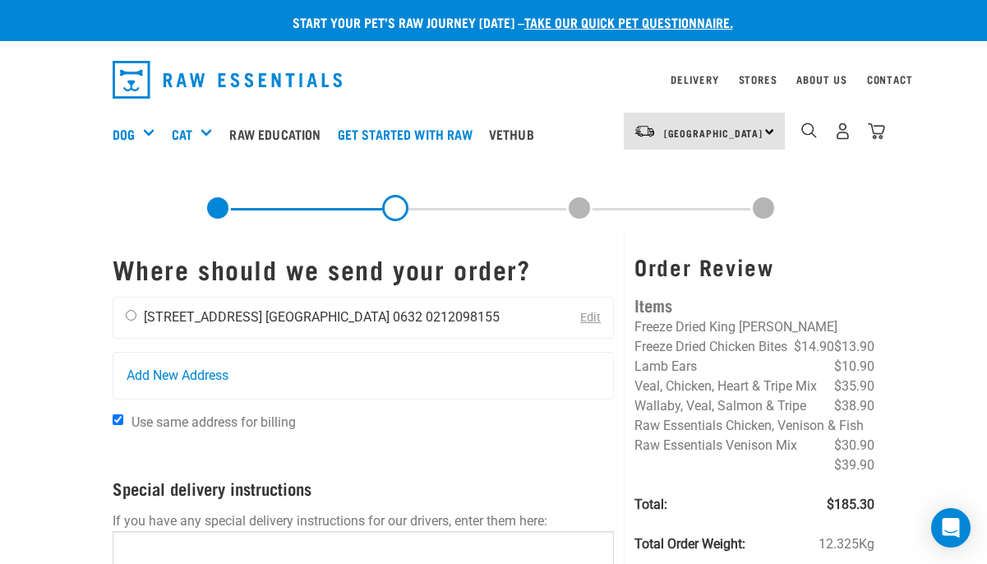
click at [129, 315] on input "radio" at bounding box center [131, 315] width 11 height 11
radio input "true"
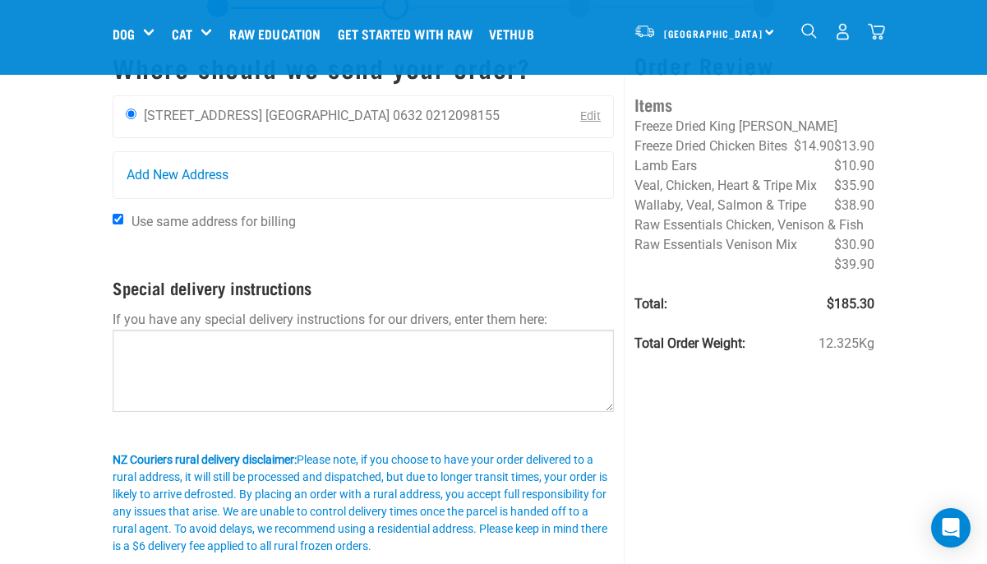
scroll to position [172, 0]
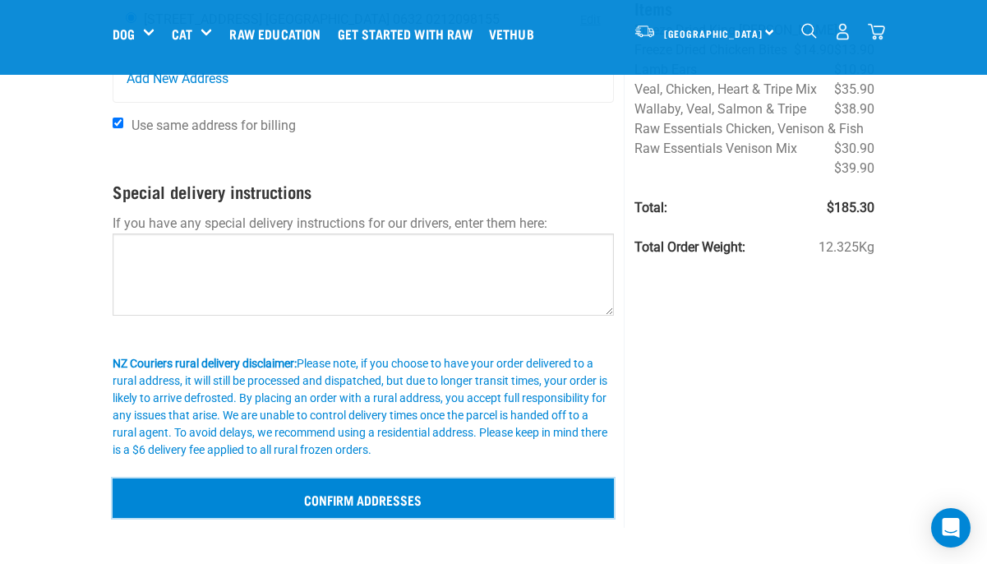
click at [204, 500] on input "Confirm addresses" at bounding box center [364, 497] width 502 height 39
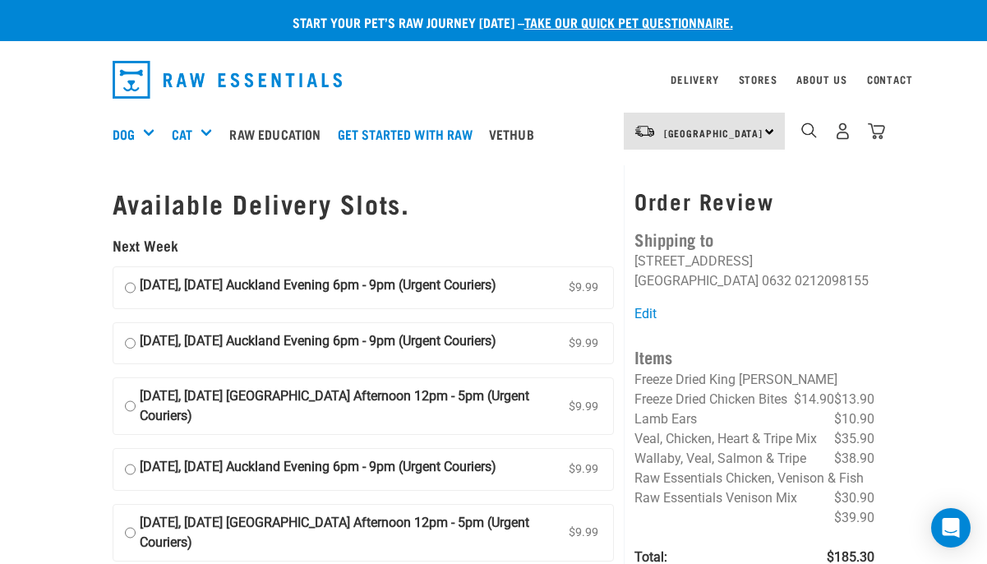
click at [129, 286] on input "22 September, Monday Auckland Evening 6pm - 9pm (Urgent Couriers) $9.99" at bounding box center [130, 287] width 11 height 25
radio input "true"
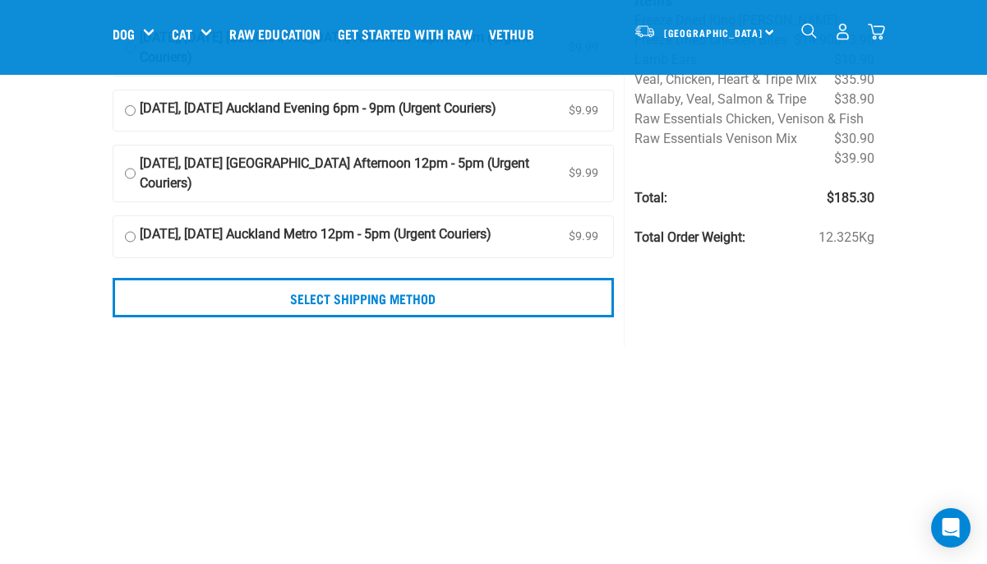
scroll to position [235, 0]
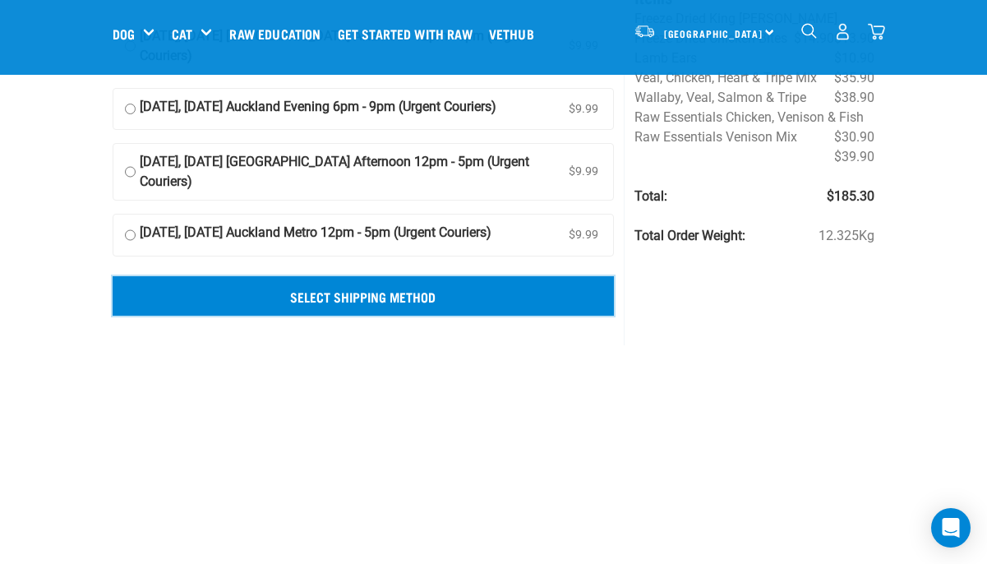
click at [335, 300] on input "Select Shipping Method" at bounding box center [364, 295] width 502 height 39
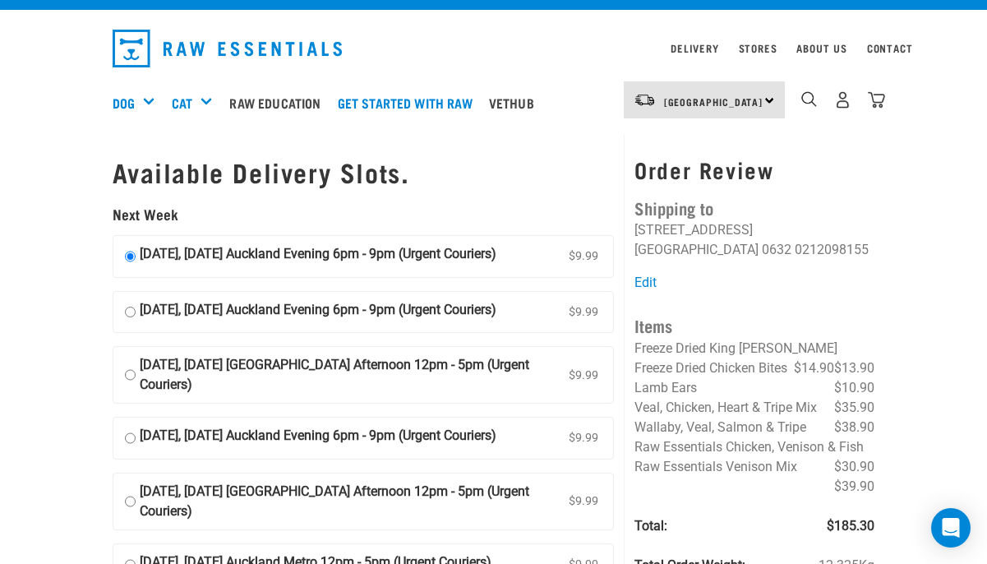
scroll to position [0, 0]
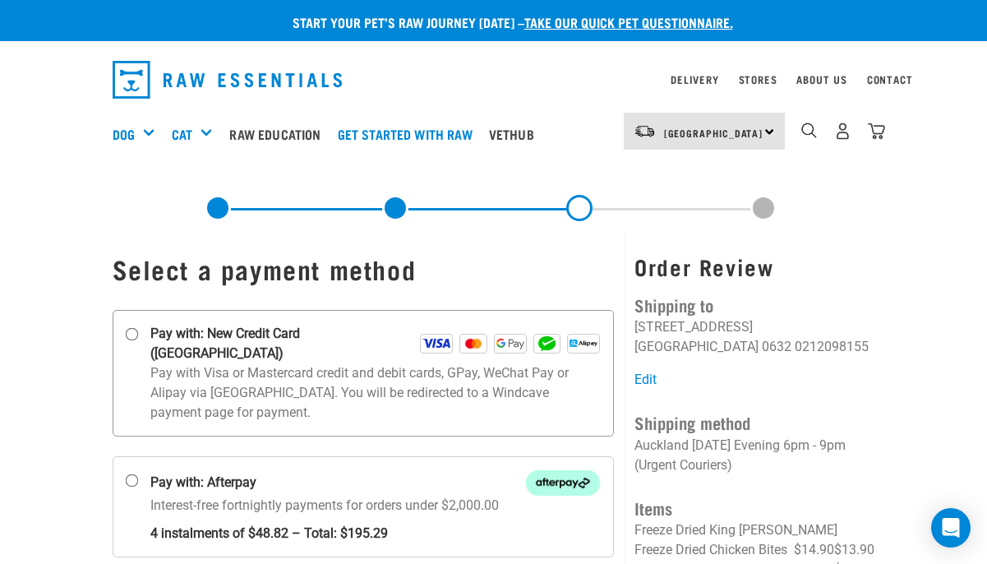
click at [129, 334] on input "Pay with: New Credit Card ([GEOGRAPHIC_DATA])" at bounding box center [131, 334] width 13 height 13
radio input "true"
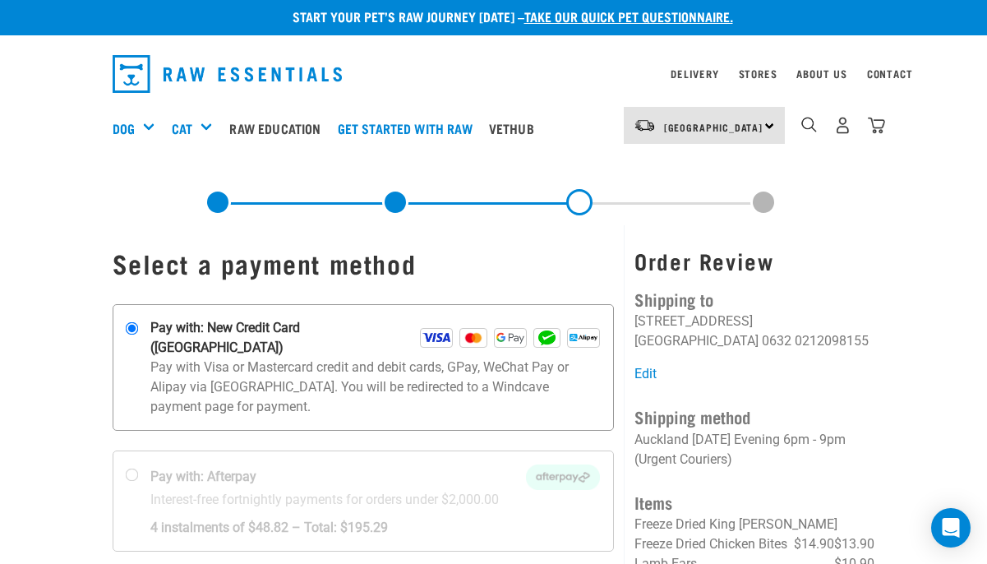
scroll to position [37, 0]
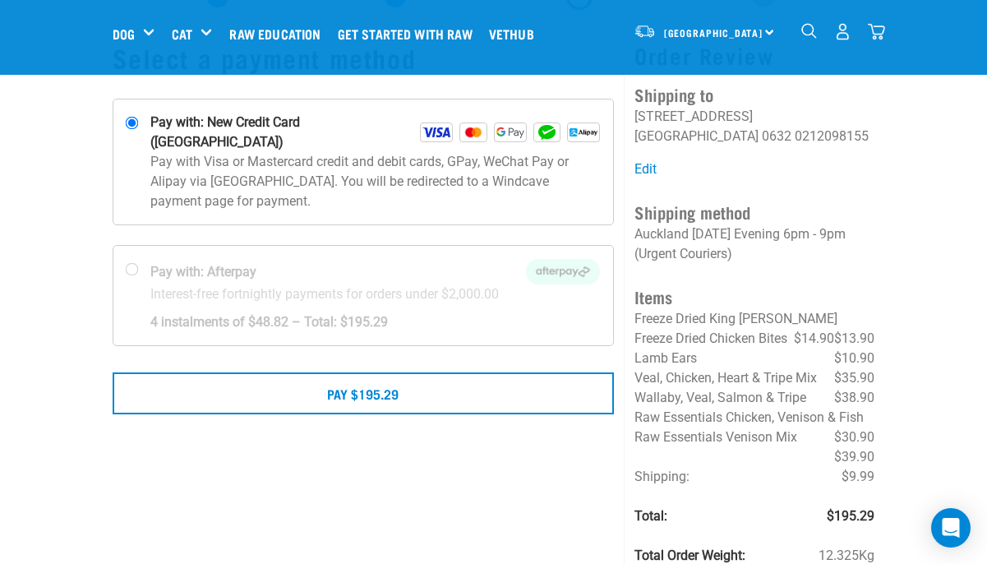
scroll to position [100, 0]
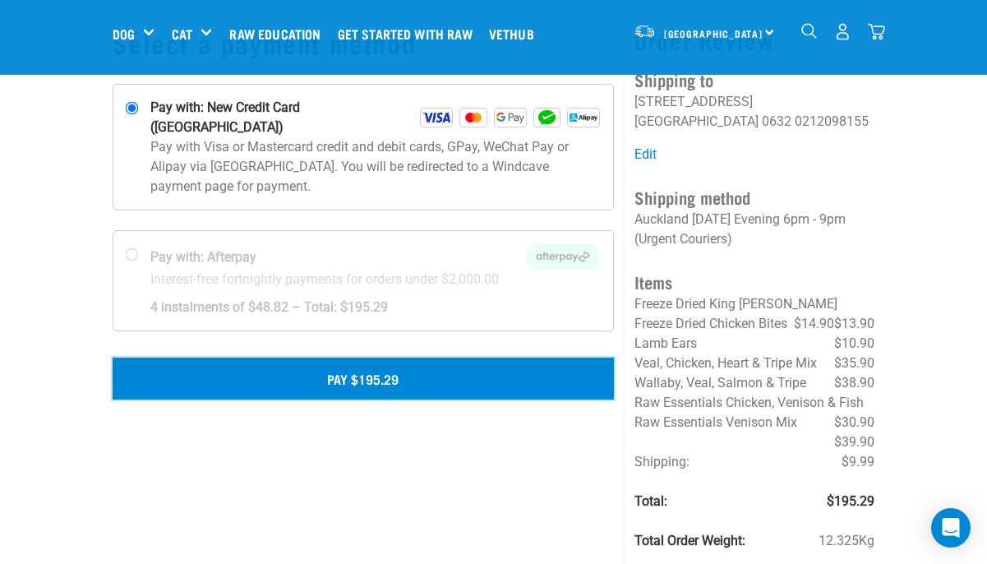
click at [403, 357] on button "Pay $195.29" at bounding box center [364, 377] width 502 height 41
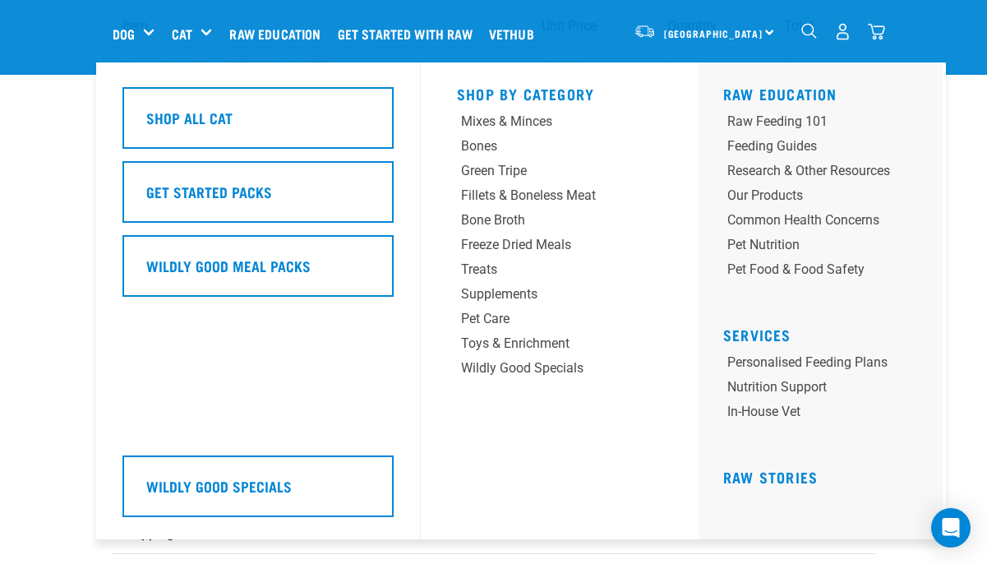
scroll to position [334, 0]
